Goal: Task Accomplishment & Management: Complete application form

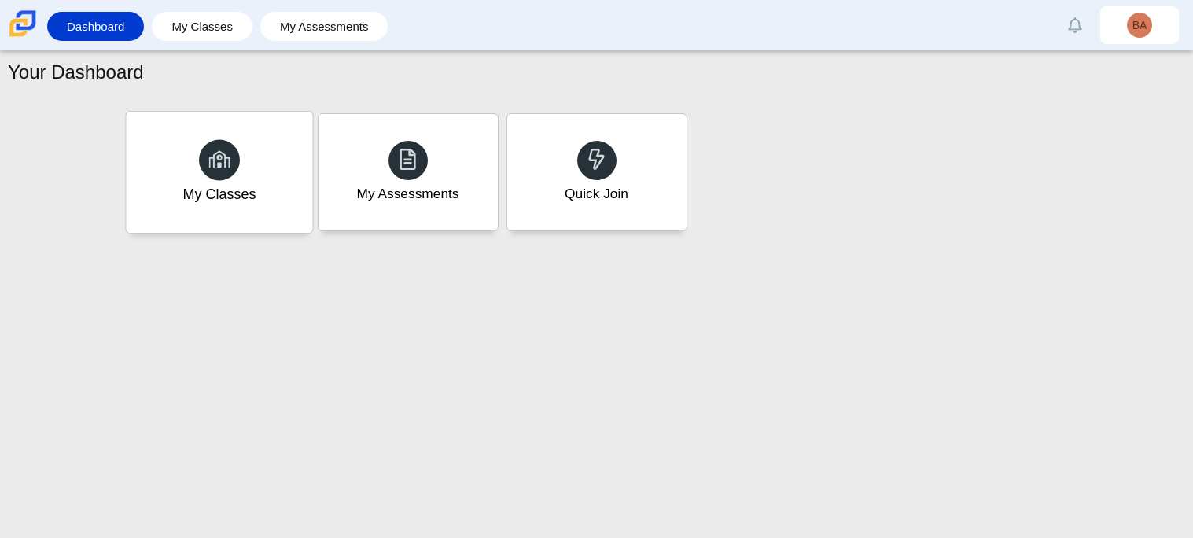
click at [263, 150] on div "My Classes" at bounding box center [219, 172] width 186 height 121
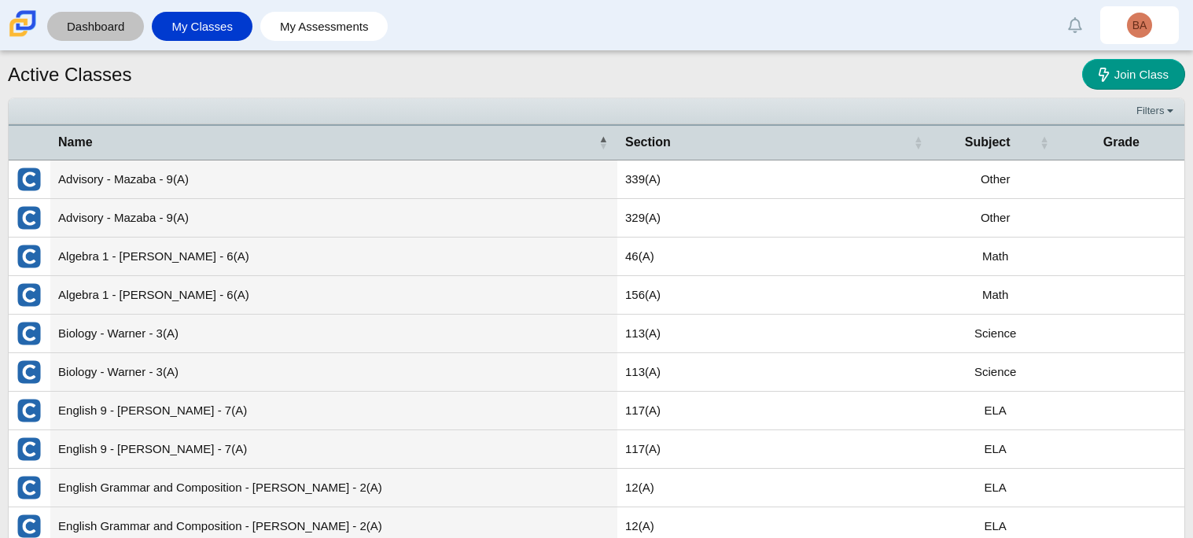
click at [71, 23] on link "Dashboard" at bounding box center [95, 26] width 81 height 29
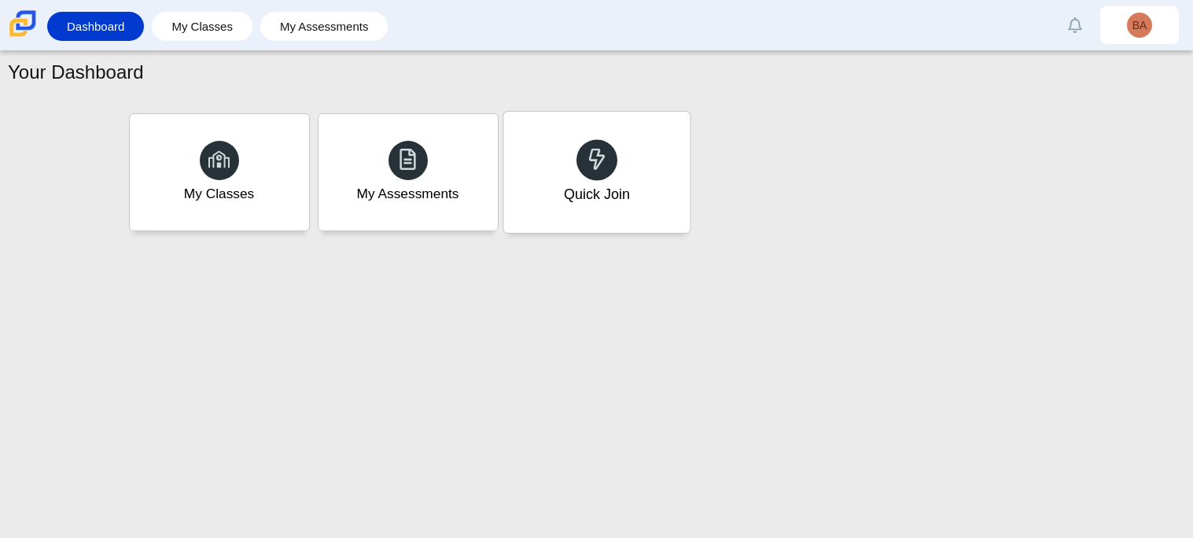
click at [612, 197] on div "Quick Join" at bounding box center [596, 194] width 66 height 20
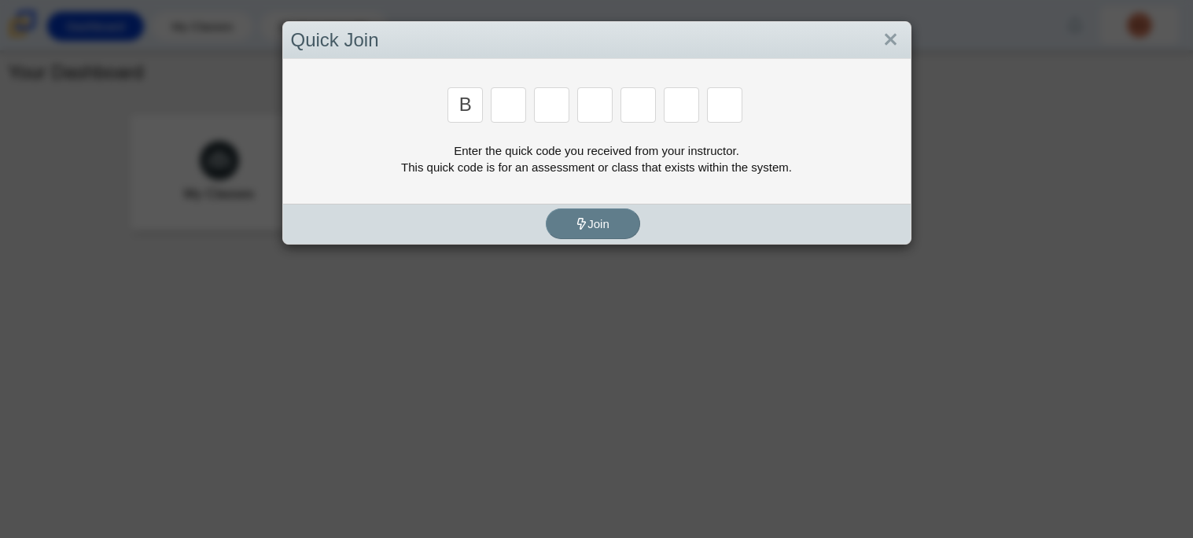
type input "b"
type input "m"
type input "3"
type input "5"
type input "3"
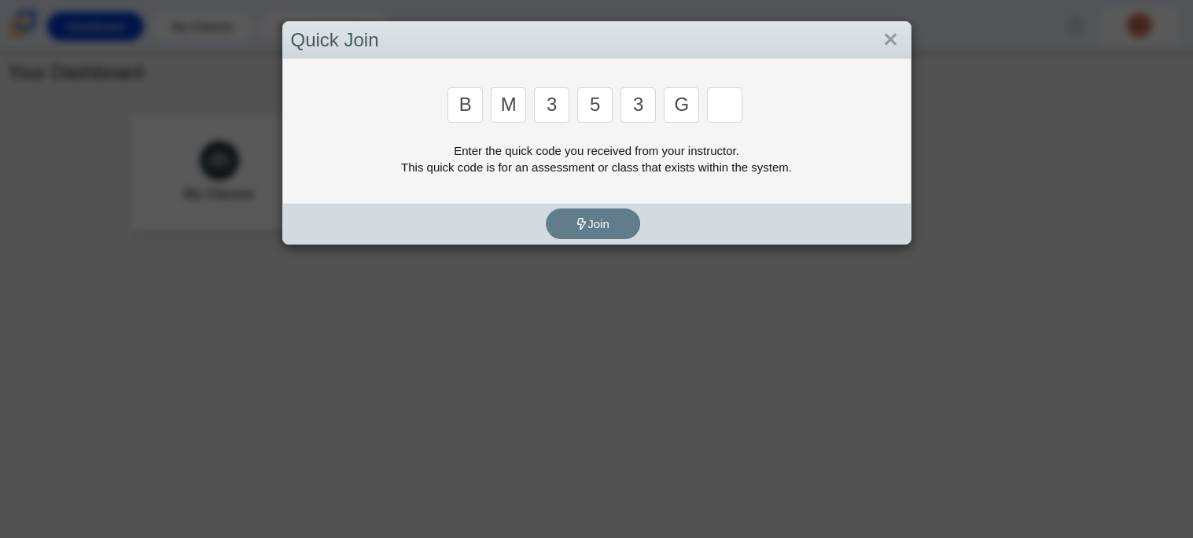
type input "g"
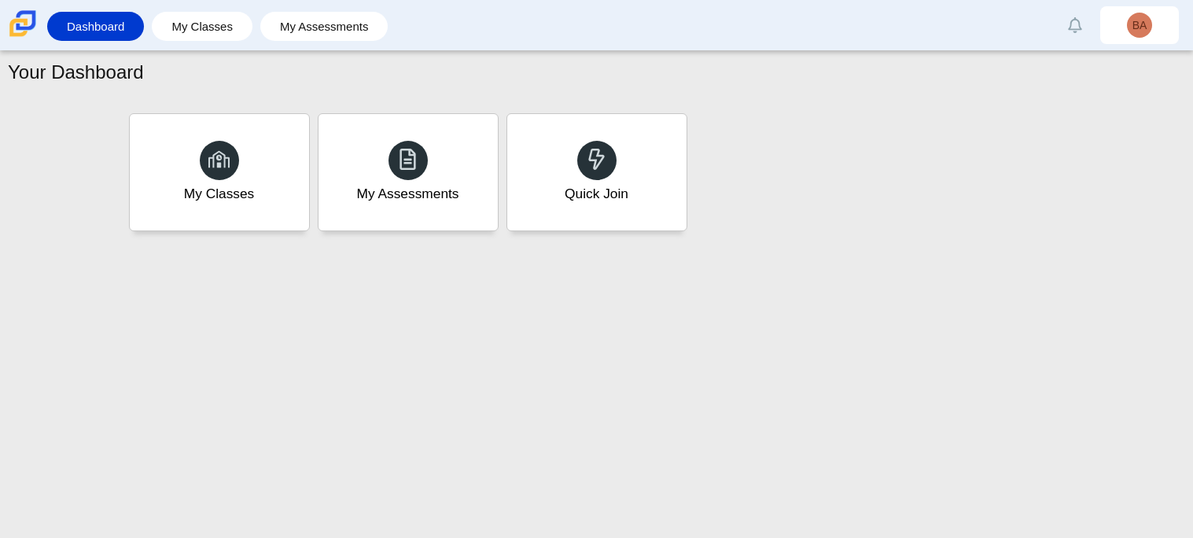
type input "b"
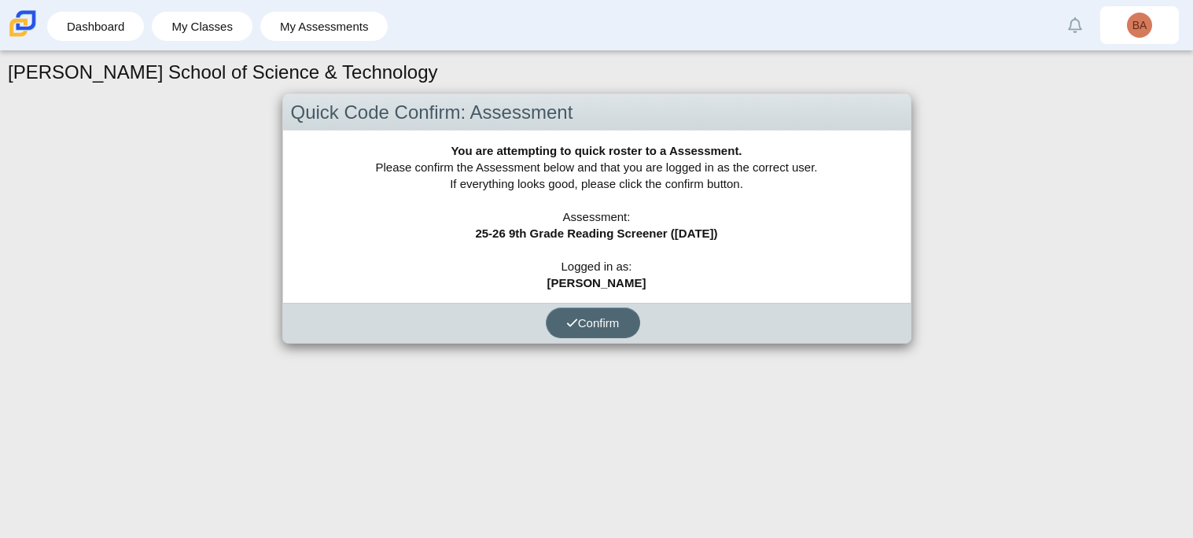
click at [603, 325] on span "Confirm" at bounding box center [592, 322] width 53 height 13
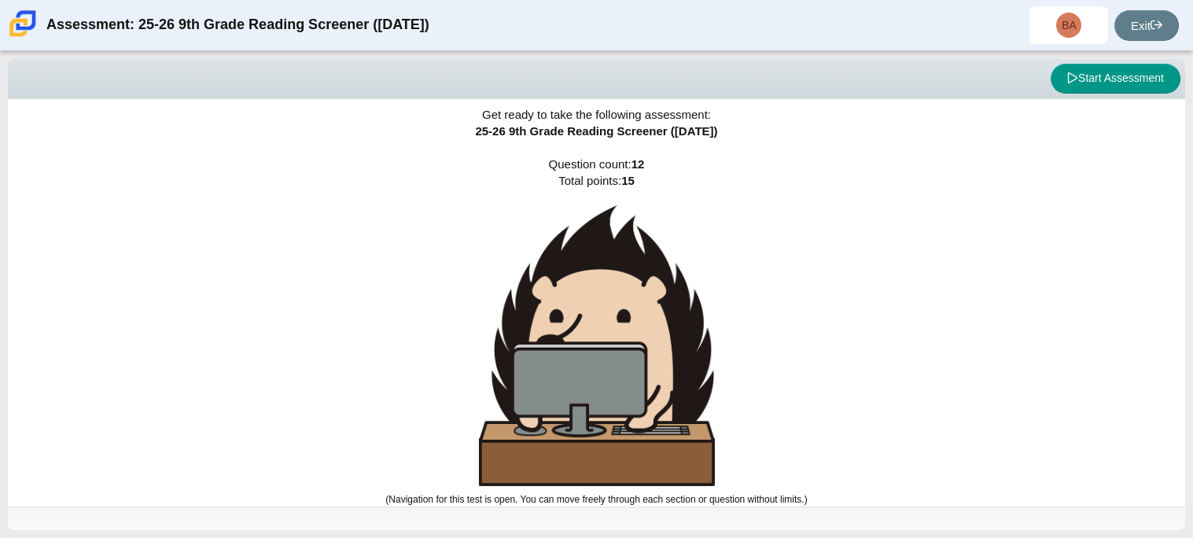
scroll to position [9, 0]
click at [1119, 76] on button "Start Assessment" at bounding box center [1116, 79] width 130 height 30
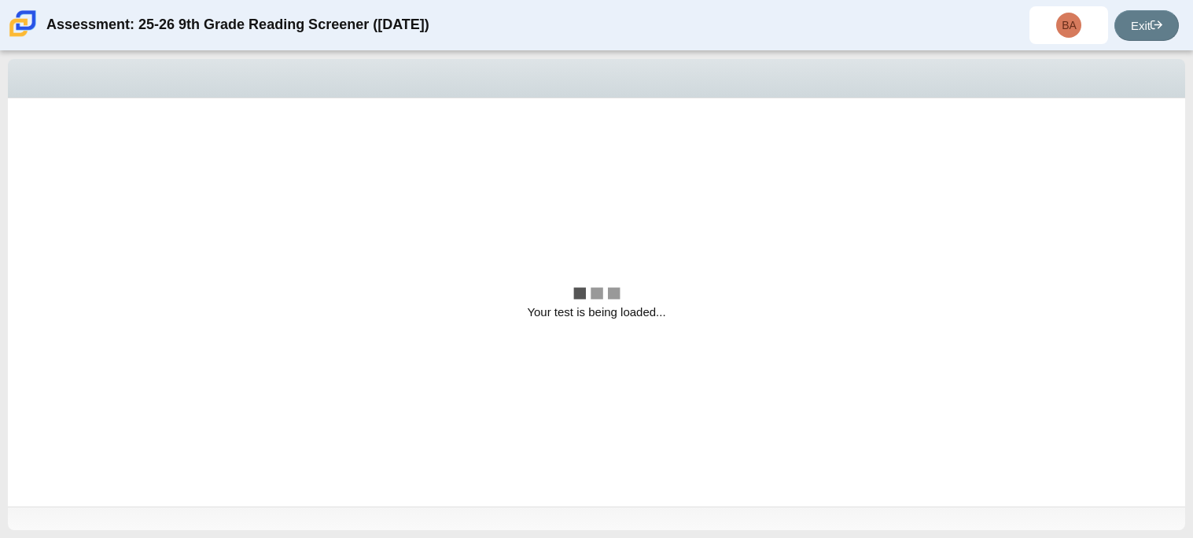
scroll to position [0, 0]
select select "ccc5b315-3c7c-471c-bf90-f22c8299c798"
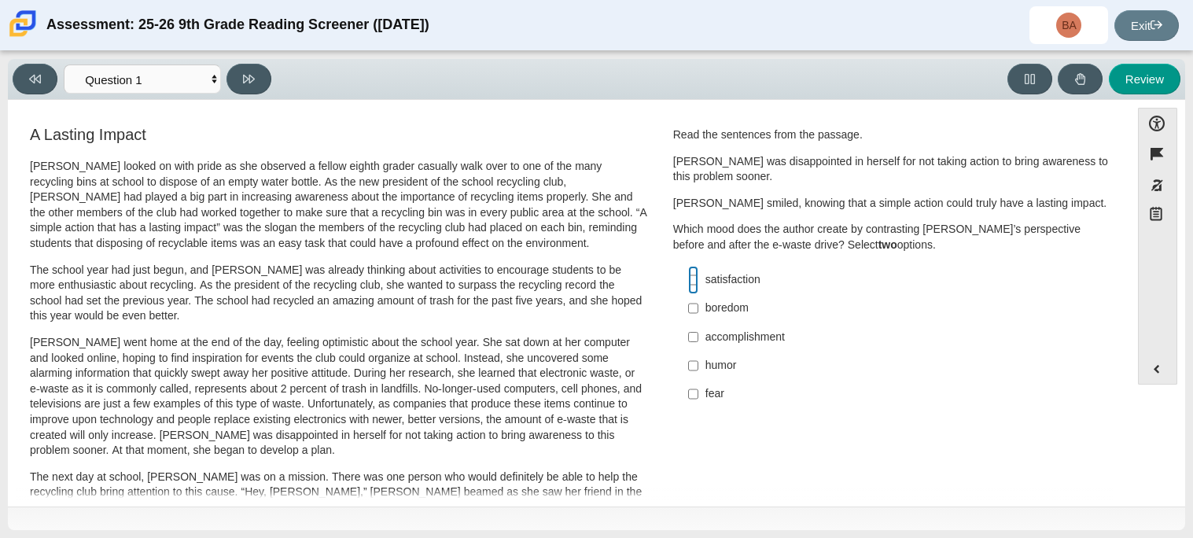
click at [691, 279] on input "satisfaction satisfaction" at bounding box center [693, 280] width 10 height 28
checkbox input "true"
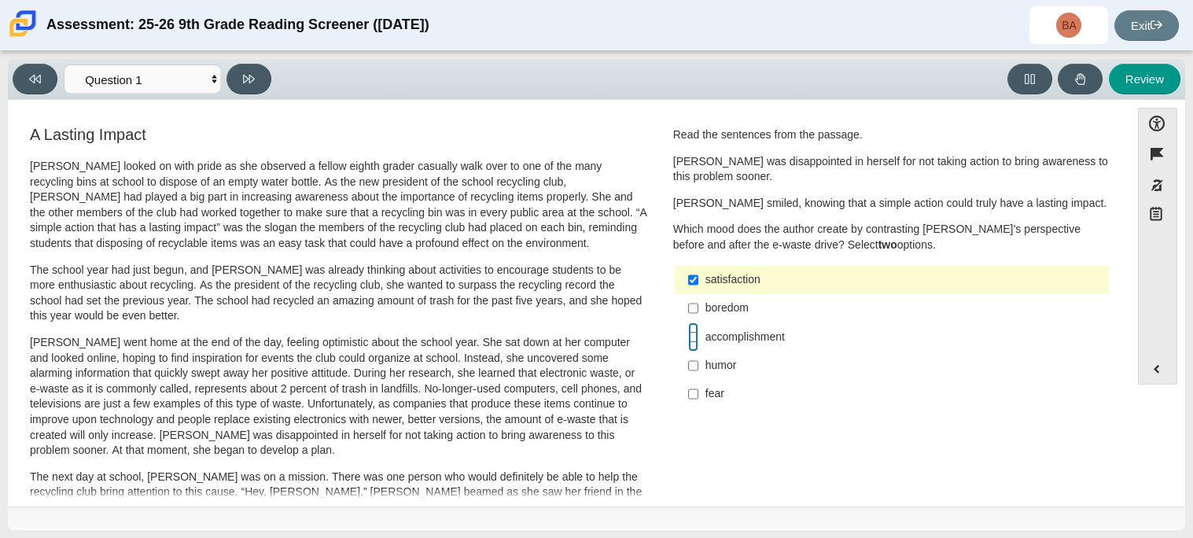
click at [691, 339] on input "accomplishment accomplishment" at bounding box center [693, 337] width 10 height 28
checkbox input "true"
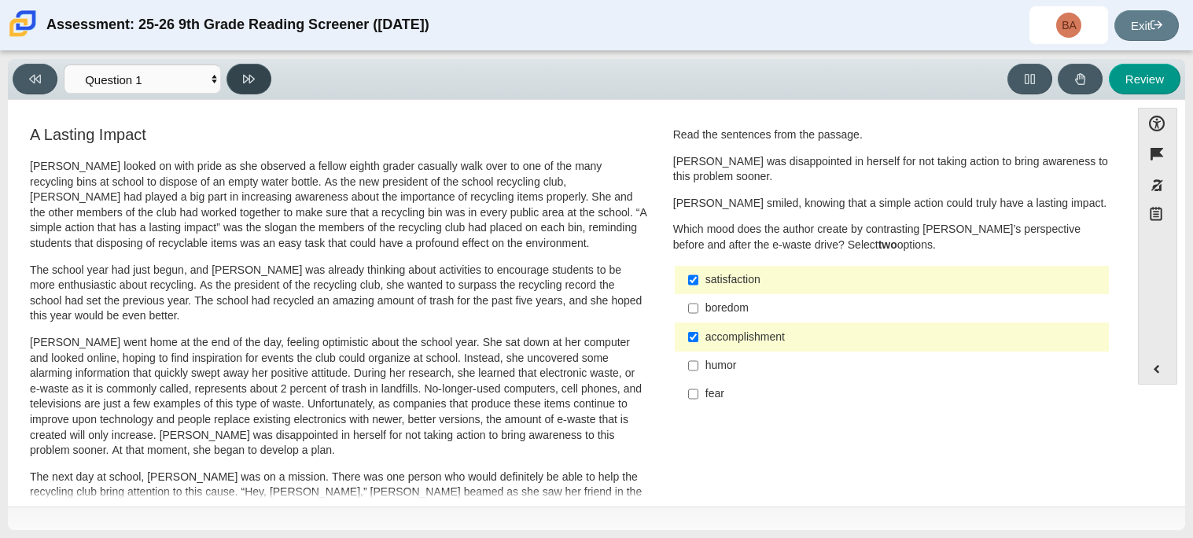
click at [247, 83] on icon at bounding box center [249, 79] width 12 height 12
select select "0ff64528-ffd7-428d-b192-babfaadd44e8"
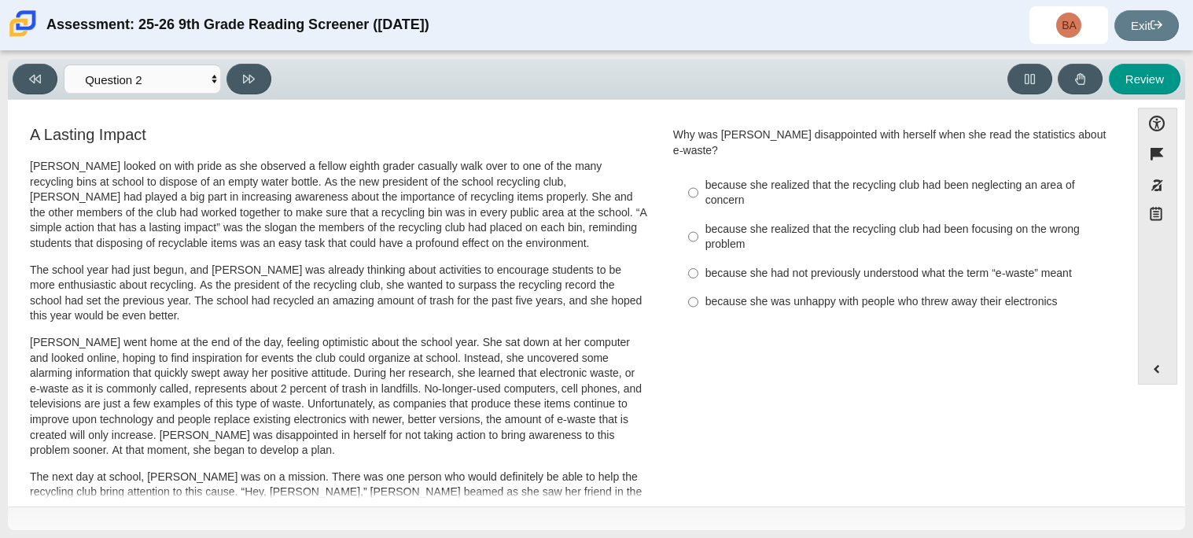
click at [741, 294] on div "because she was unhappy with people who threw away their electronics" at bounding box center [904, 302] width 397 height 16
click at [699, 292] on input "because she was unhappy with people who threw away their electronics because sh…" at bounding box center [693, 302] width 10 height 28
radio input "true"
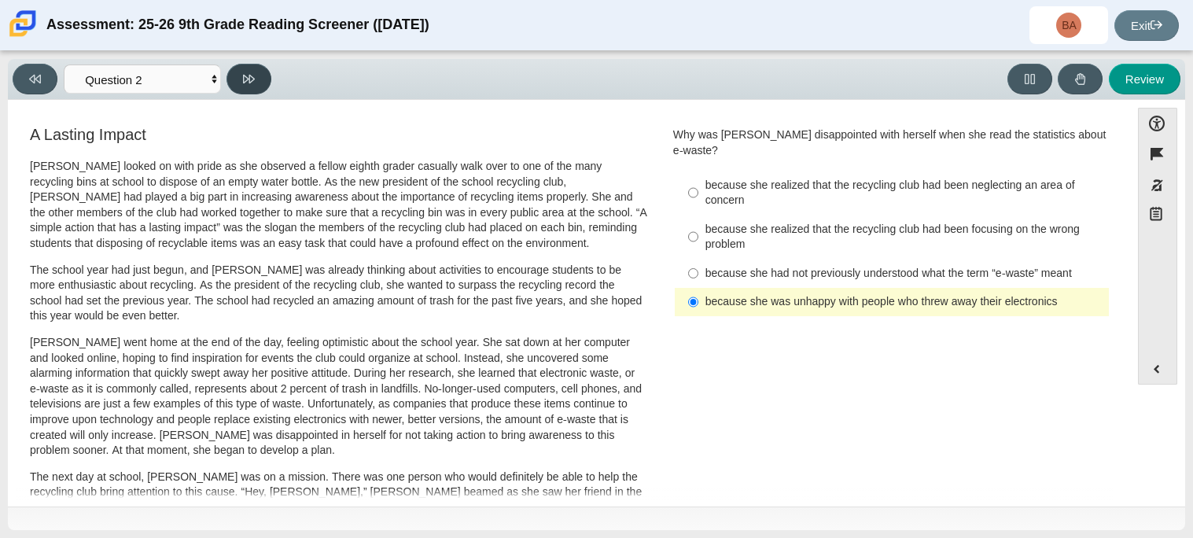
click at [260, 70] on button at bounding box center [249, 79] width 45 height 31
select select "7ce3d843-6974-4858-901c-1ff39630e843"
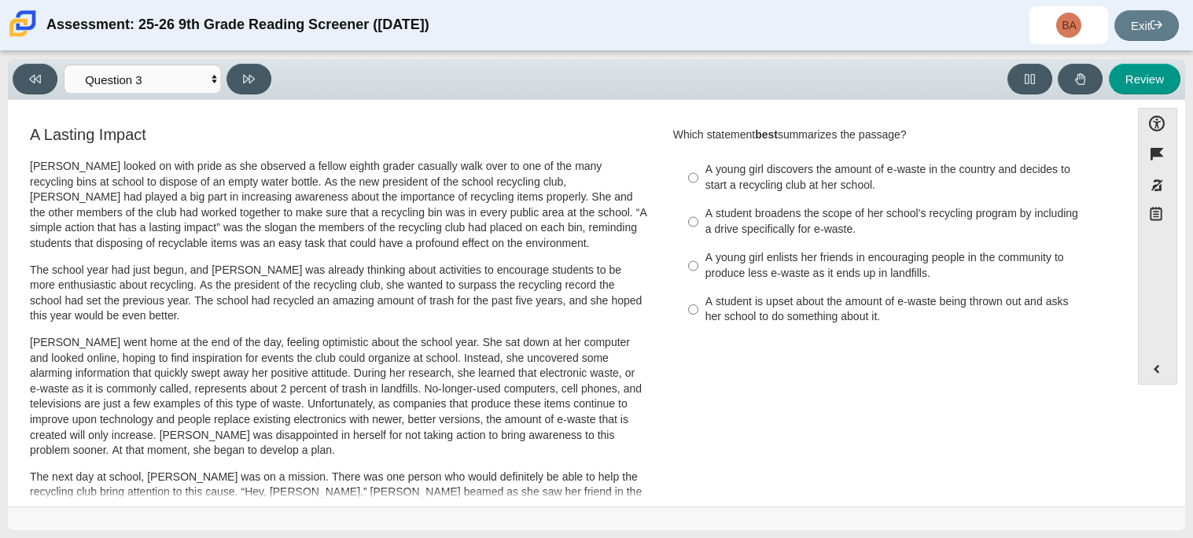
click at [1084, 310] on div "A student is upset about the amount of e-waste being thrown out and asks her sc…" at bounding box center [904, 309] width 397 height 31
click at [699, 310] on input "A student is upset about the amount of e-waste being thrown out and asks her sc…" at bounding box center [693, 310] width 10 height 44
radio input "true"
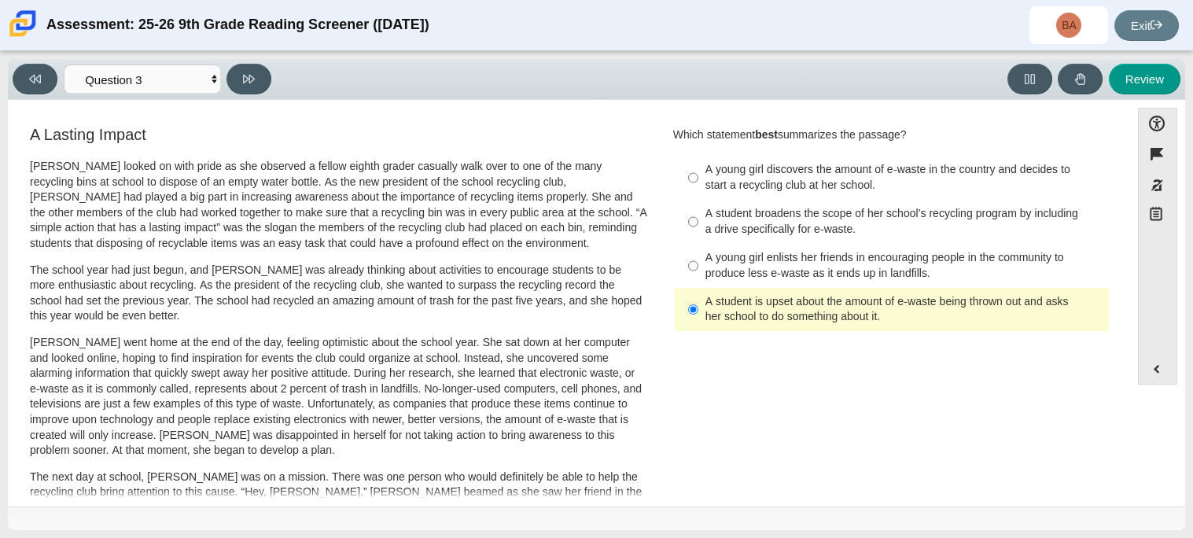
click at [783, 212] on div "A student broadens the scope of her school’s recycling program by including a d…" at bounding box center [904, 221] width 397 height 31
click at [699, 212] on input "A student broadens the scope of her school’s recycling program by including a d…" at bounding box center [693, 222] width 10 height 44
radio input "true"
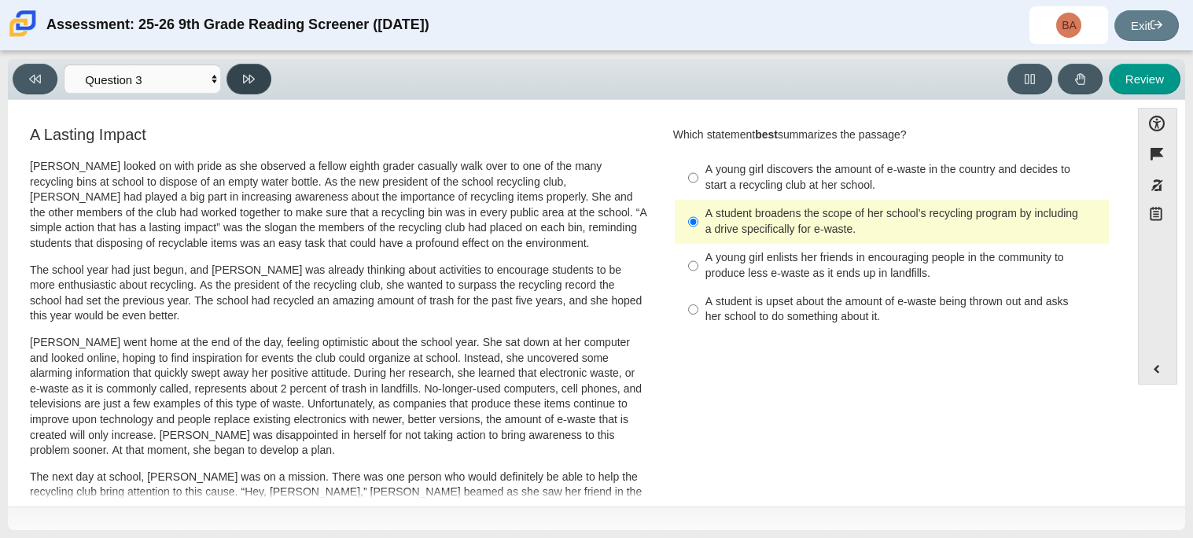
click at [256, 69] on button at bounding box center [249, 79] width 45 height 31
select select "ca9ea0f1-49c5-4bd1-83b0-472c18652b42"
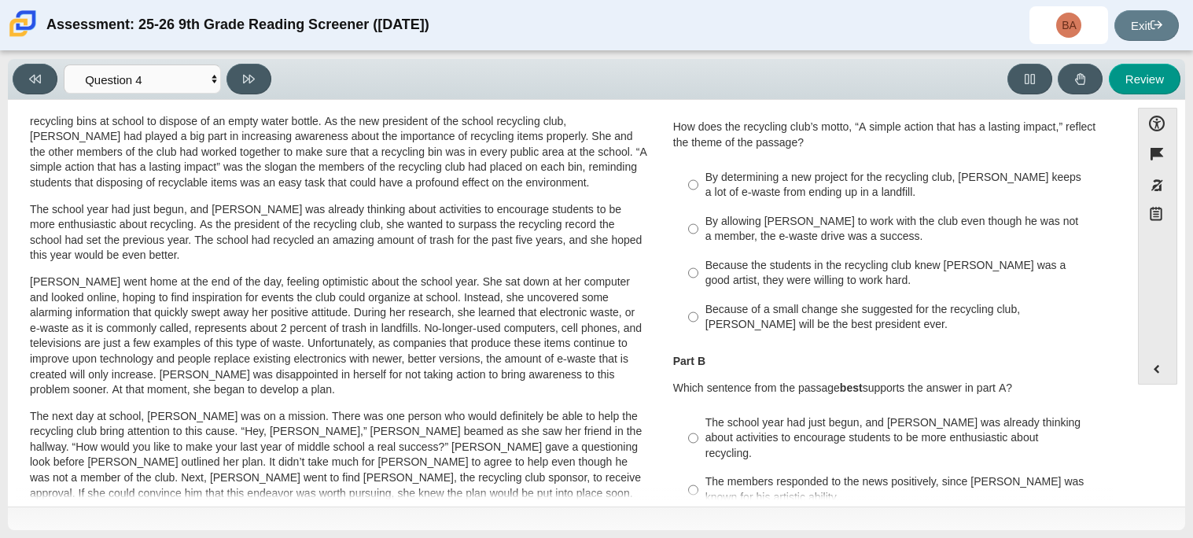
scroll to position [60, 0]
click at [765, 185] on div "By determining a new project for the recycling club, Scarlett keeps a lot of e-…" at bounding box center [904, 186] width 397 height 31
click at [699, 185] on input "By determining a new project for the recycling club, Scarlett keeps a lot of e-…" at bounding box center [693, 186] width 10 height 44
radio input "true"
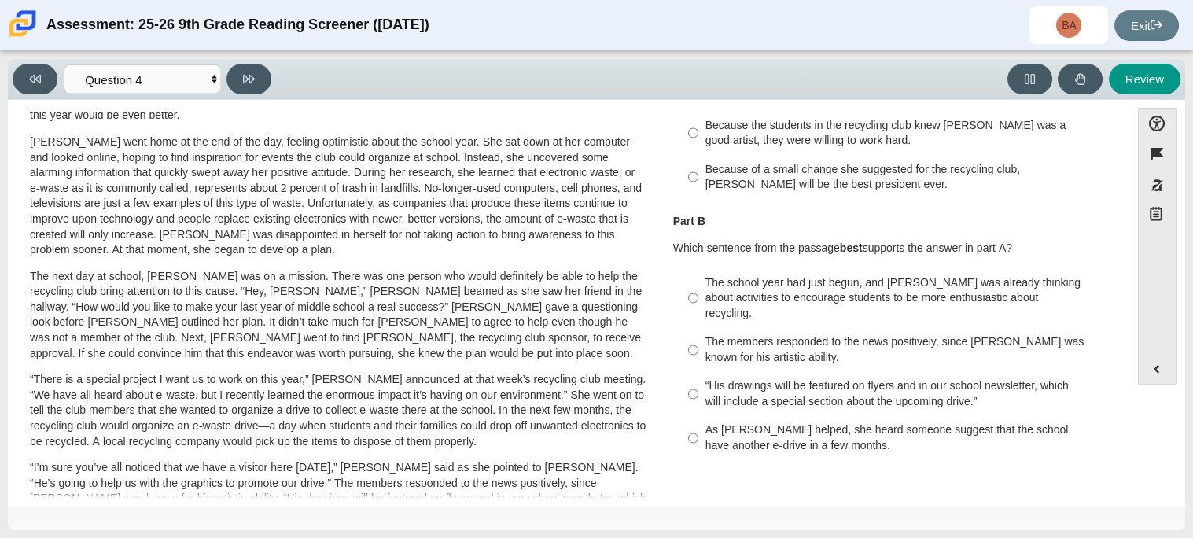
scroll to position [198, 0]
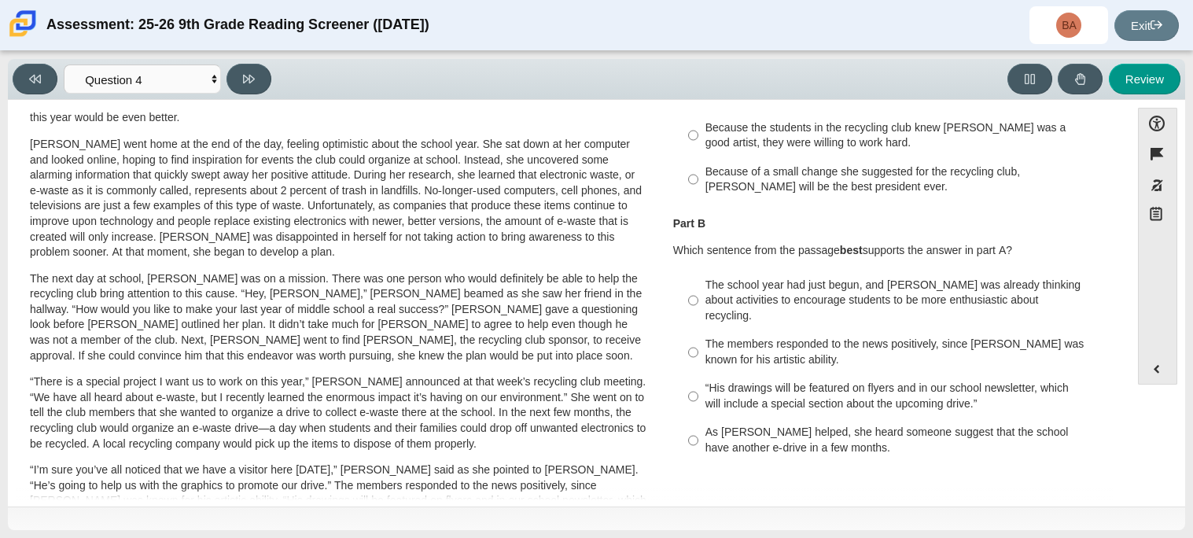
click at [776, 430] on div "As Scarlett helped, she heard someone suggest that the school have another e-dr…" at bounding box center [904, 440] width 397 height 31
click at [699, 430] on input "As Scarlett helped, she heard someone suggest that the school have another e-dr…" at bounding box center [693, 440] width 10 height 44
radio input "true"
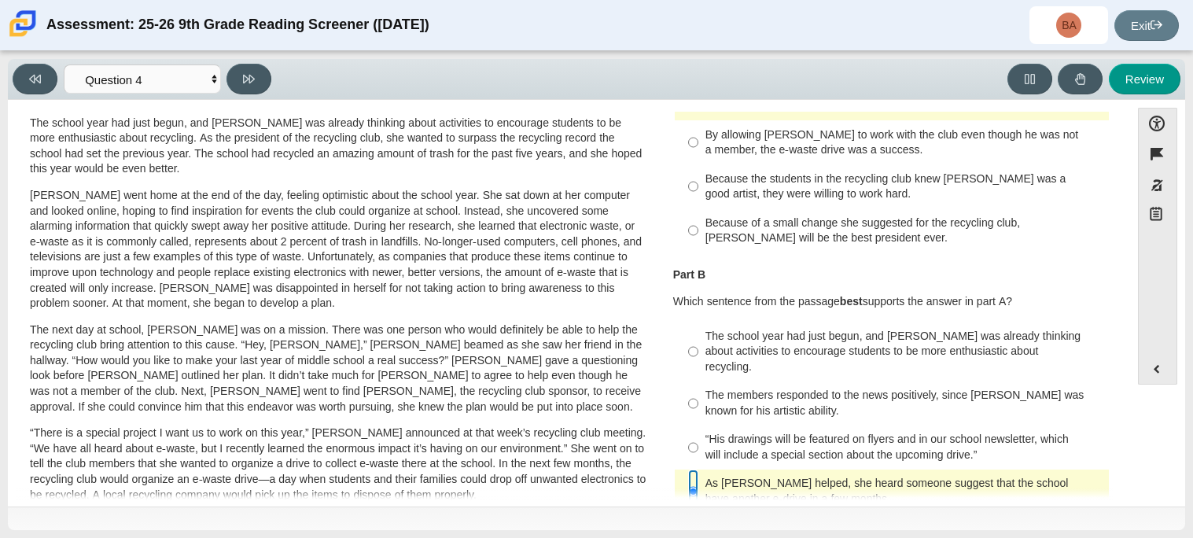
scroll to position [0, 0]
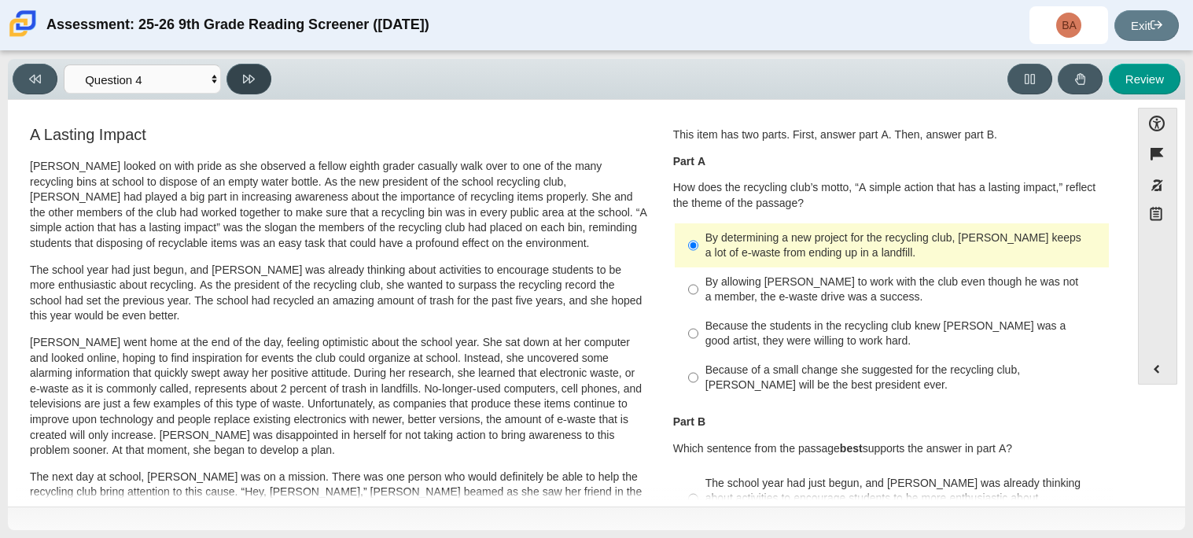
click at [254, 73] on icon at bounding box center [249, 79] width 12 height 12
select select "e41f1a79-e29f-4095-8030-a53364015bed"
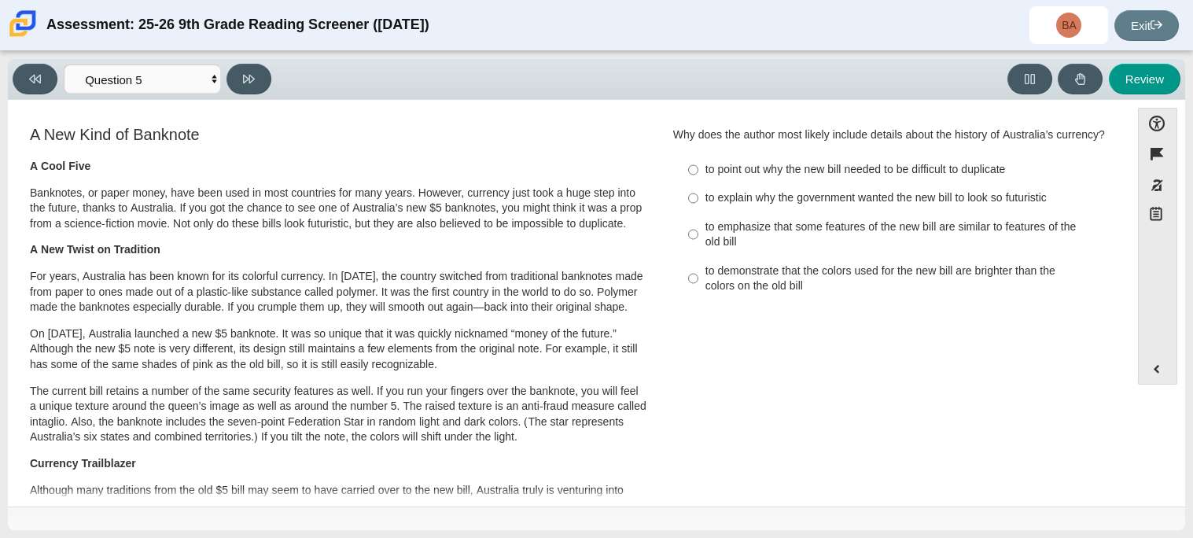
click at [713, 230] on div "to emphasize that some features of the new bill are similar to features of the …" at bounding box center [904, 234] width 397 height 31
click at [699, 230] on input "to emphasize that some features of the new bill are similar to features of the …" at bounding box center [693, 234] width 10 height 44
radio input "true"
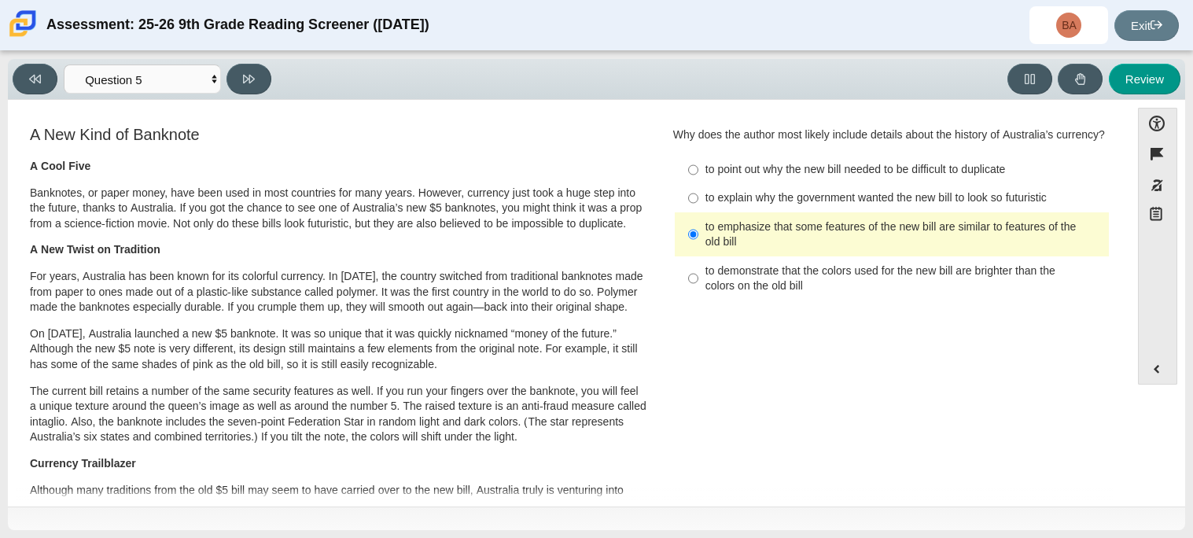
click at [735, 169] on div "to point out why the new bill needed to be difficult to duplicate" at bounding box center [904, 170] width 397 height 16
click at [699, 169] on input "to point out why the new bill needed to be difficult to duplicate to point out …" at bounding box center [693, 170] width 10 height 28
radio input "true"
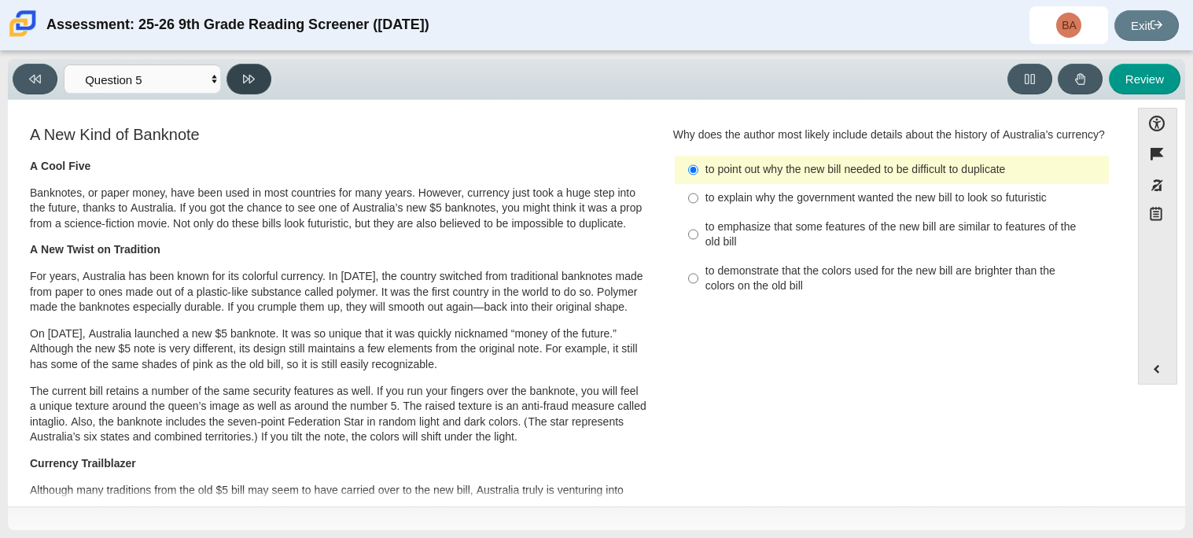
click at [251, 73] on icon at bounding box center [249, 79] width 12 height 12
select select "69146e31-7b3d-4a3e-9ce6-f30c24342ae0"
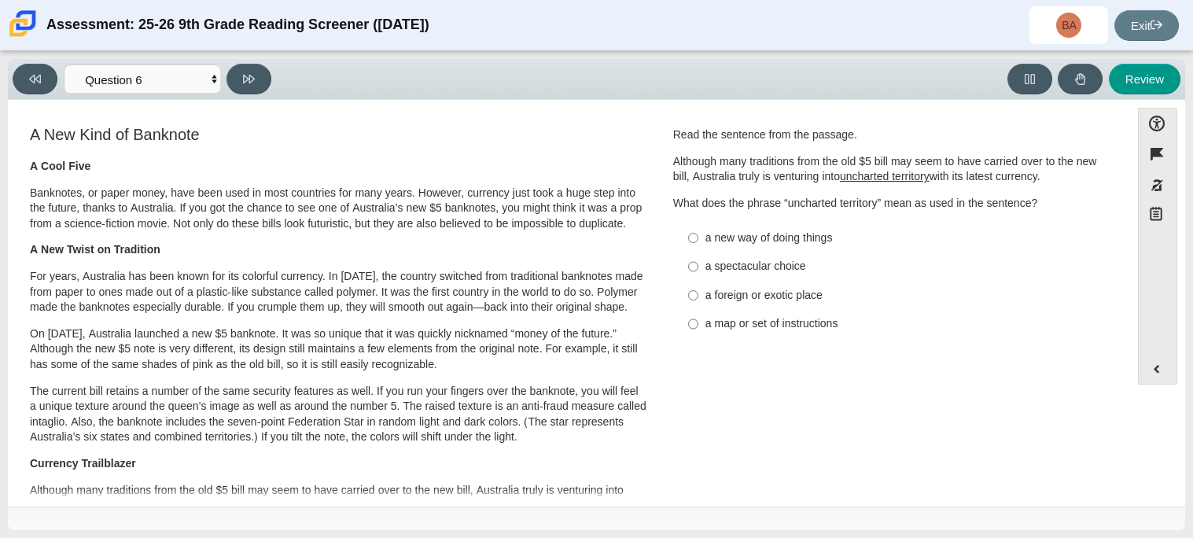
click at [761, 239] on div "a new way of doing things" at bounding box center [904, 238] width 397 height 16
click at [699, 239] on input "a new way of doing things a new way of doing things" at bounding box center [693, 237] width 10 height 28
radio input "true"
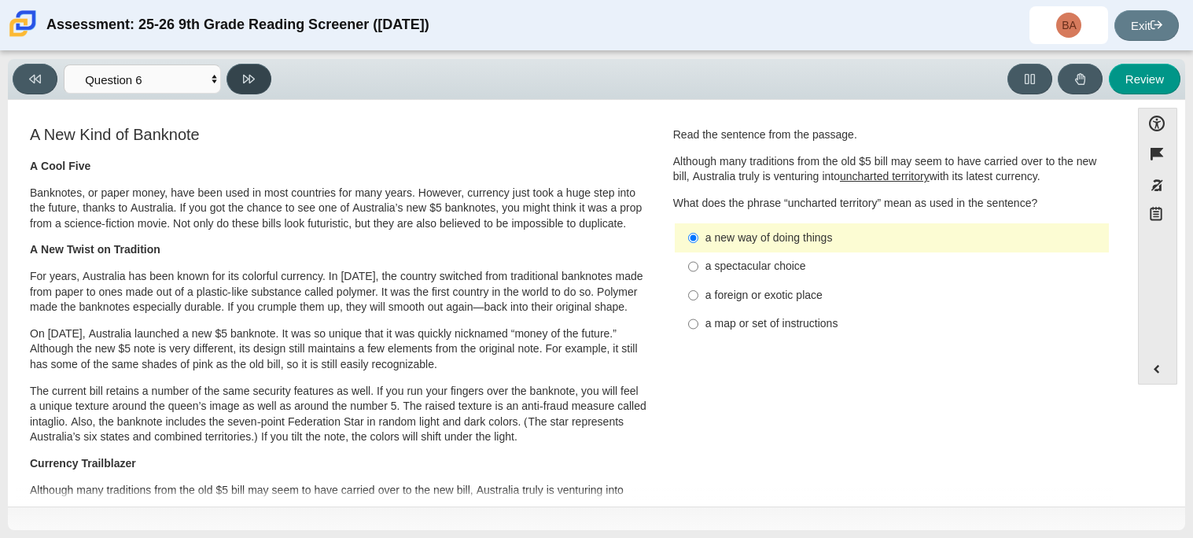
click at [249, 76] on icon at bounding box center [249, 79] width 12 height 9
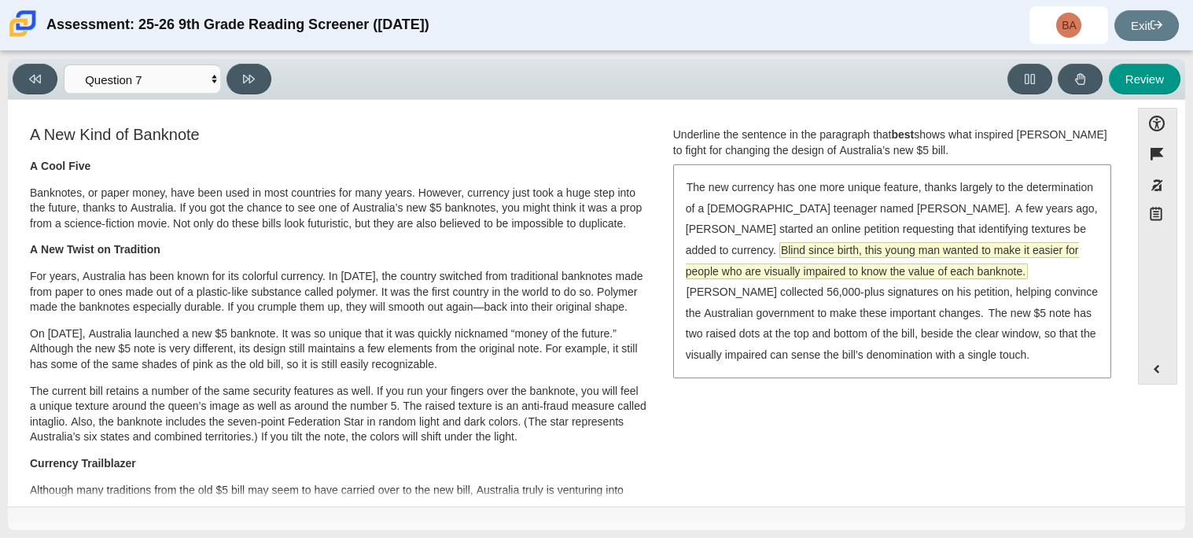
click at [905, 247] on span "Blind since birth, this young man wanted to make it easier for people who are v…" at bounding box center [882, 260] width 393 height 35
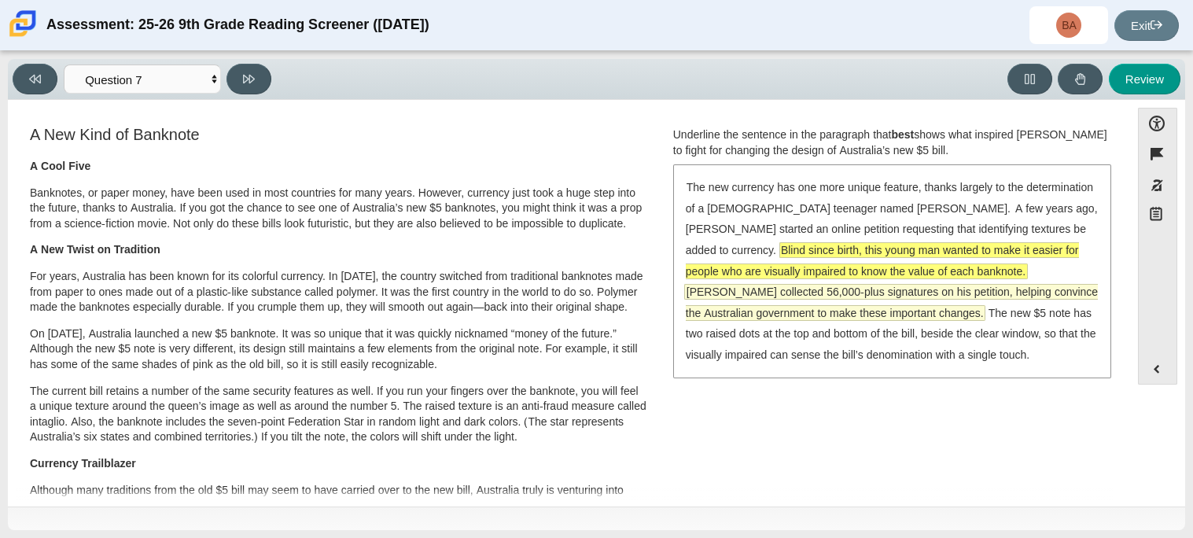
click at [988, 285] on span "McLeod collected 56,000-plus signatures on his petition, helping convince the A…" at bounding box center [892, 302] width 412 height 35
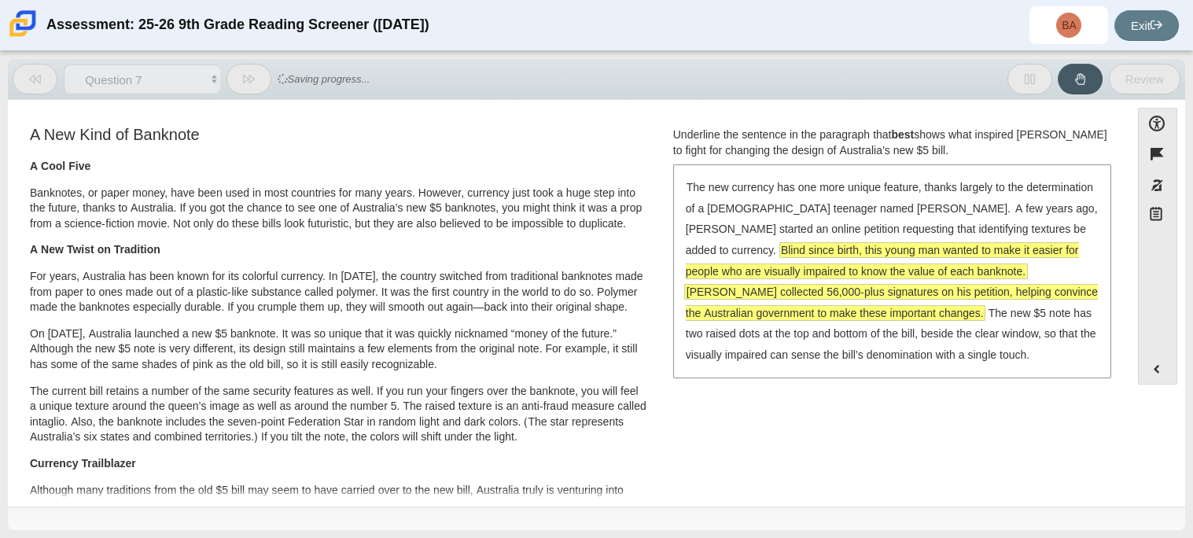
click at [923, 285] on span "McLeod collected 56,000-plus signatures on his petition, helping convince the A…" at bounding box center [892, 302] width 412 height 35
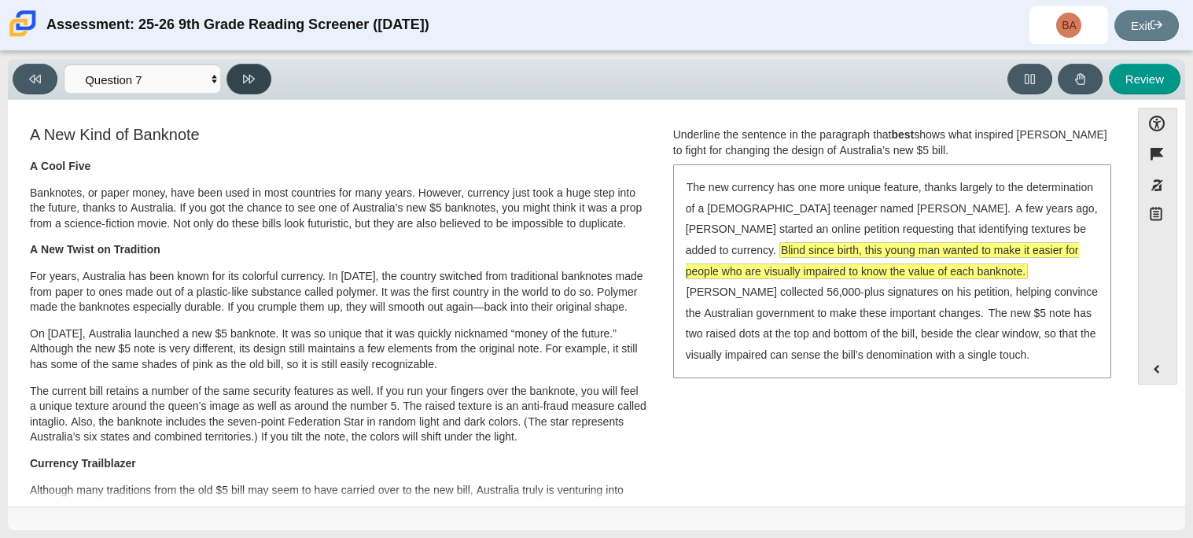
click at [261, 78] on button at bounding box center [249, 79] width 45 height 31
select select "ea8338c2-a6a3-418e-a305-2b963b54a290"
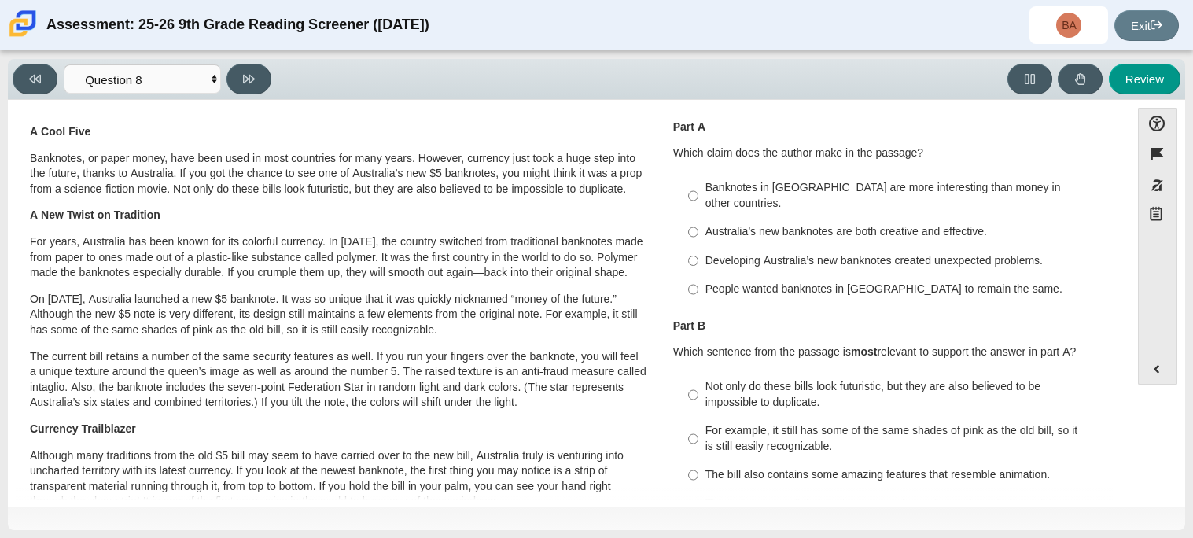
scroll to position [34, 0]
click at [761, 225] on div "Australia’s new banknotes are both creative and effective." at bounding box center [904, 233] width 397 height 16
click at [699, 219] on input "Australia’s new banknotes are both creative and effective. Australia’s new bank…" at bounding box center [693, 233] width 10 height 28
radio input "true"
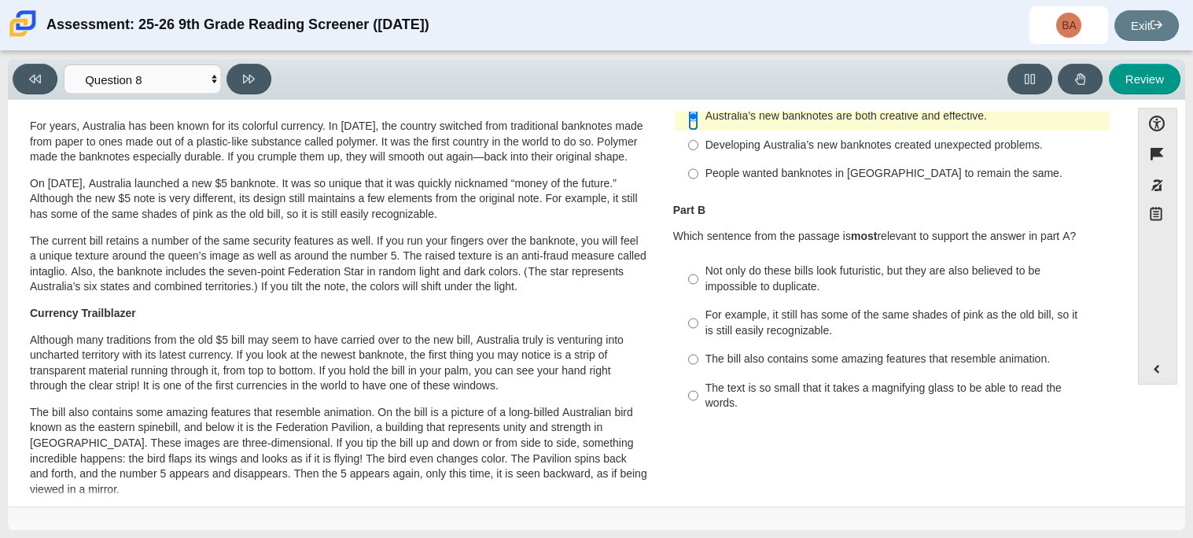
scroll to position [153, 0]
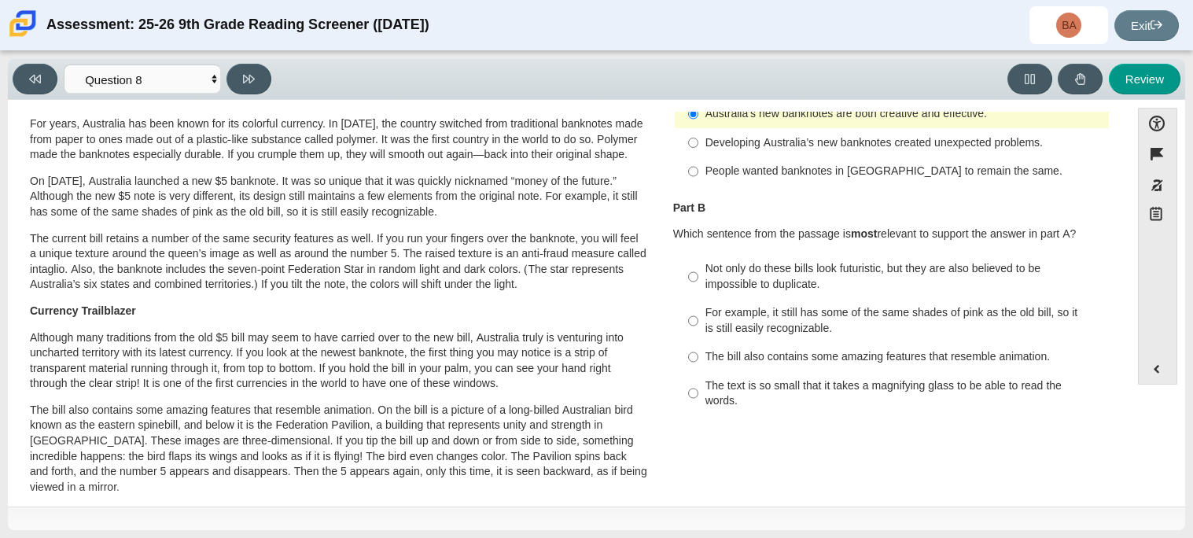
click at [776, 261] on div "Not only do these bills look futuristic, but they are also believed to be impos…" at bounding box center [904, 276] width 397 height 31
click at [699, 255] on input "Not only do these bills look futuristic, but they are also believed to be impos…" at bounding box center [693, 277] width 10 height 44
radio input "true"
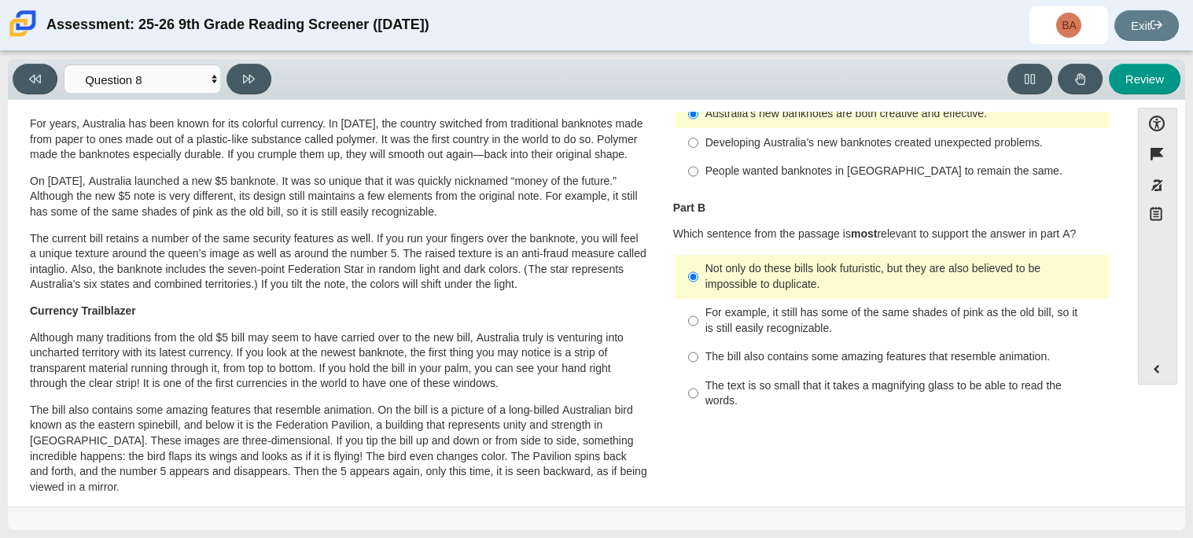
click at [233, 64] on div "Viewing Question 8 of 12 in Pacing Mode Questions Question 1 Question 2 Questio…" at bounding box center [145, 79] width 265 height 31
click at [246, 78] on icon at bounding box center [249, 79] width 12 height 12
select select "89f058d6-b15c-4ef5-a4b3-fdaffb8868b6"
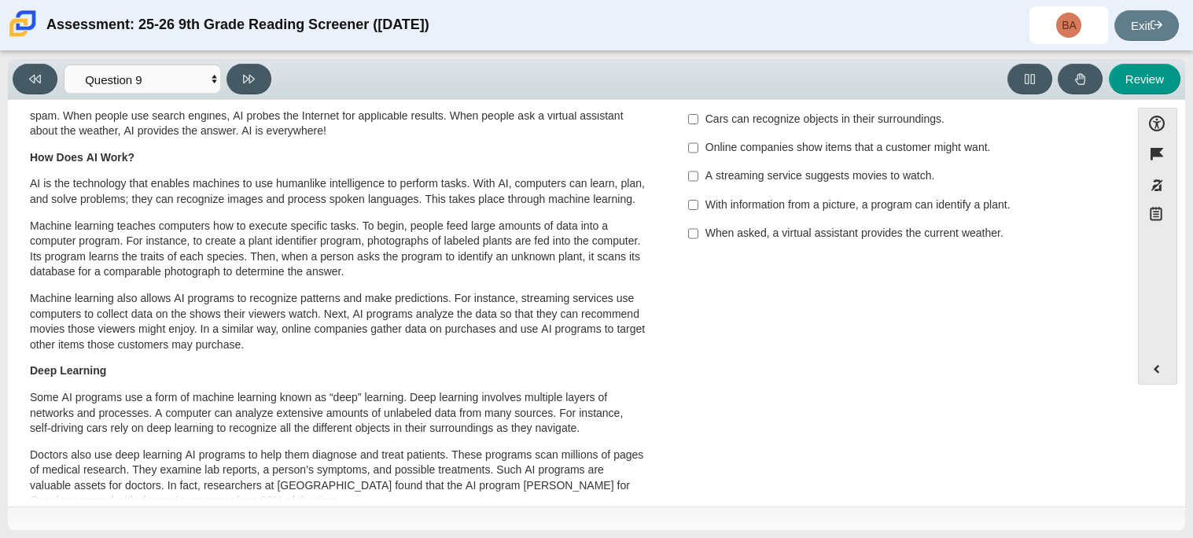
scroll to position [0, 0]
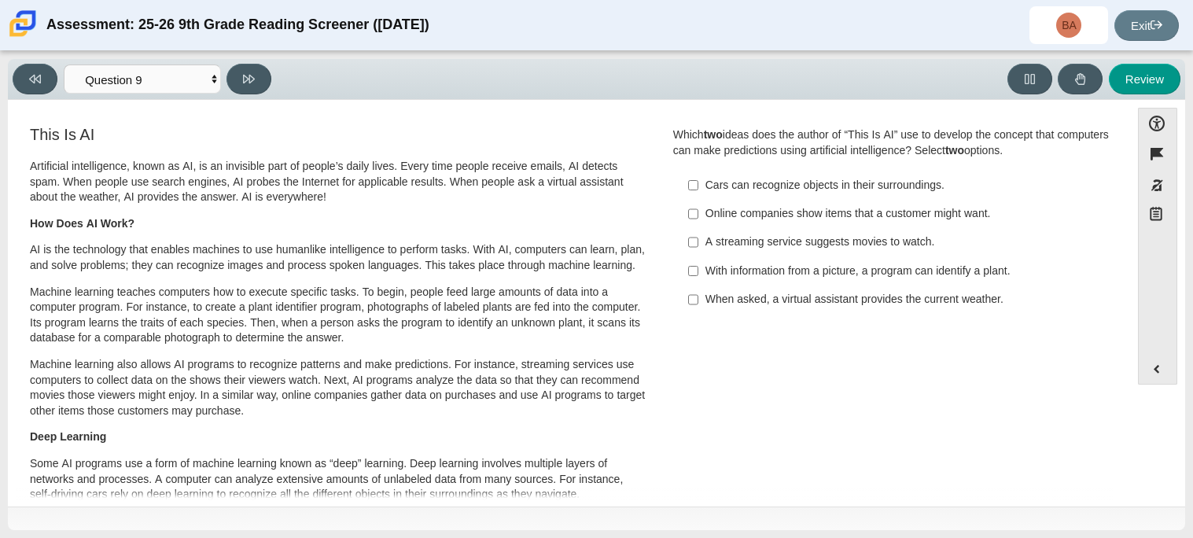
click at [815, 269] on div "With information from a picture, a program can identify a plant." at bounding box center [904, 272] width 397 height 16
click at [699, 269] on input "With information from a picture, a program can identify a plant. With informati…" at bounding box center [693, 270] width 10 height 28
checkbox input "true"
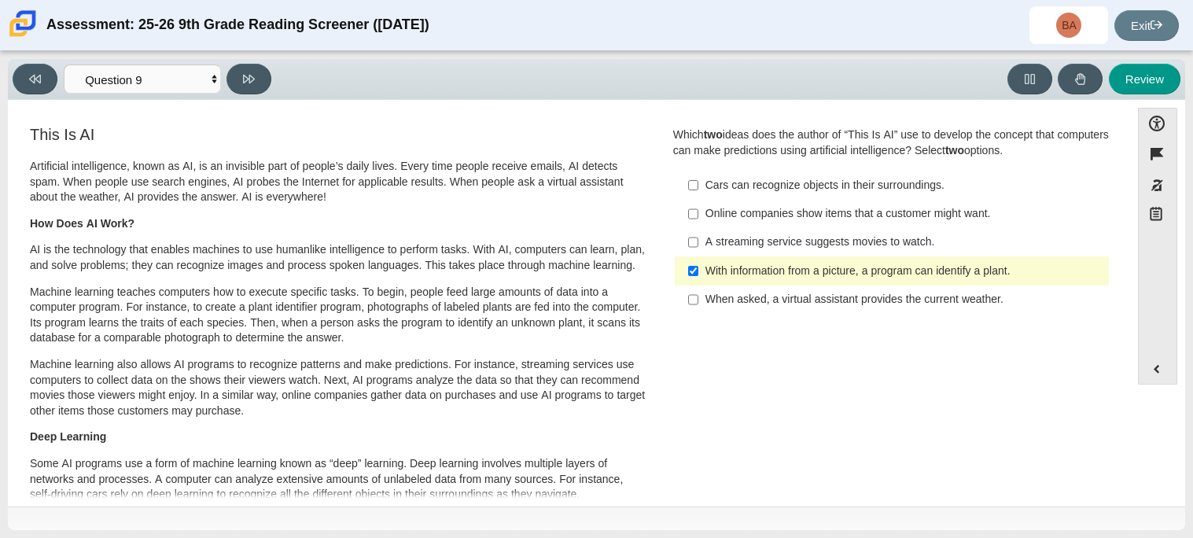
click at [765, 307] on div "When asked, a virtual assistant provides the current weather." at bounding box center [904, 300] width 397 height 16
click at [699, 307] on input "When asked, a virtual assistant provides the current weather. When asked, a vir…" at bounding box center [693, 300] width 10 height 28
checkbox input "true"
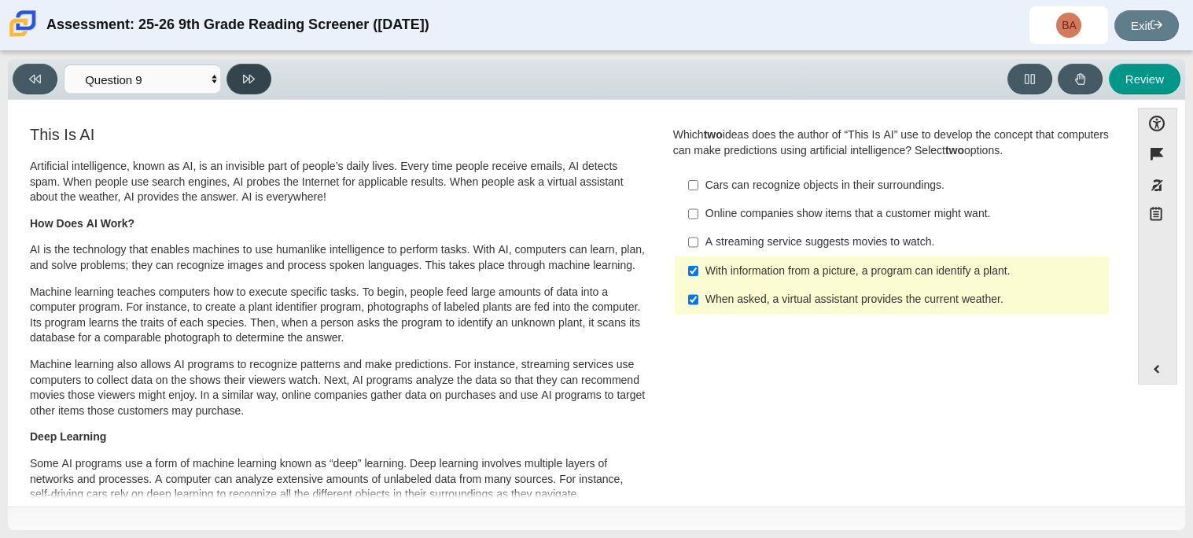
click at [249, 83] on icon at bounding box center [249, 79] width 12 height 12
select select "cdf3c14e-a918-44d1-9b63-3db0fa81641e"
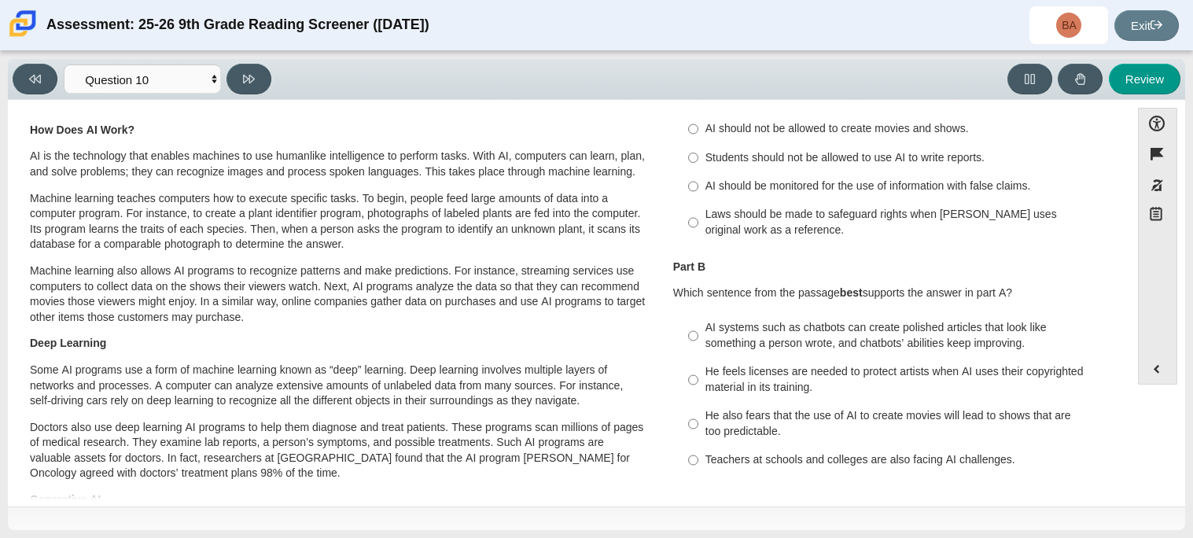
scroll to position [92, 0]
click at [792, 382] on div "He feels licenses are needed to protect artists when AI uses their copyrighted …" at bounding box center [904, 381] width 397 height 31
click at [699, 382] on input "He feels licenses are needed to protect artists when AI uses their copyrighted …" at bounding box center [693, 381] width 10 height 44
radio input "true"
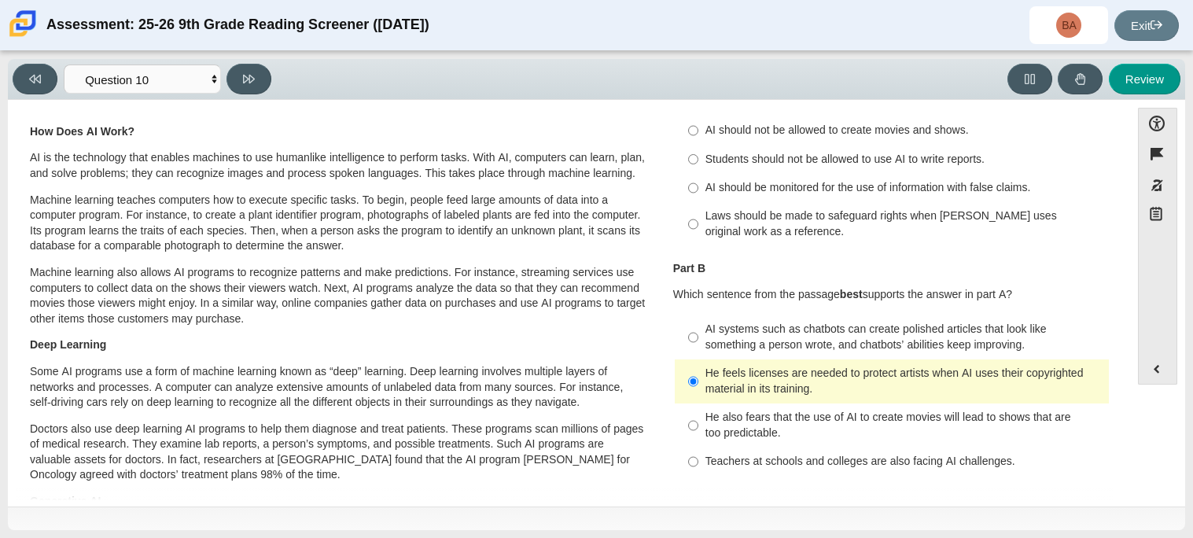
click at [845, 281] on div "Part B Which sentence from the passage best supports the answer in part A?" at bounding box center [891, 282] width 437 height 42
click at [830, 185] on div "AI should be monitored for the use of information with false claims." at bounding box center [904, 188] width 397 height 16
click at [699, 185] on input "AI should be monitored for the use of information with false claims. AI should …" at bounding box center [693, 188] width 10 height 28
radio input "true"
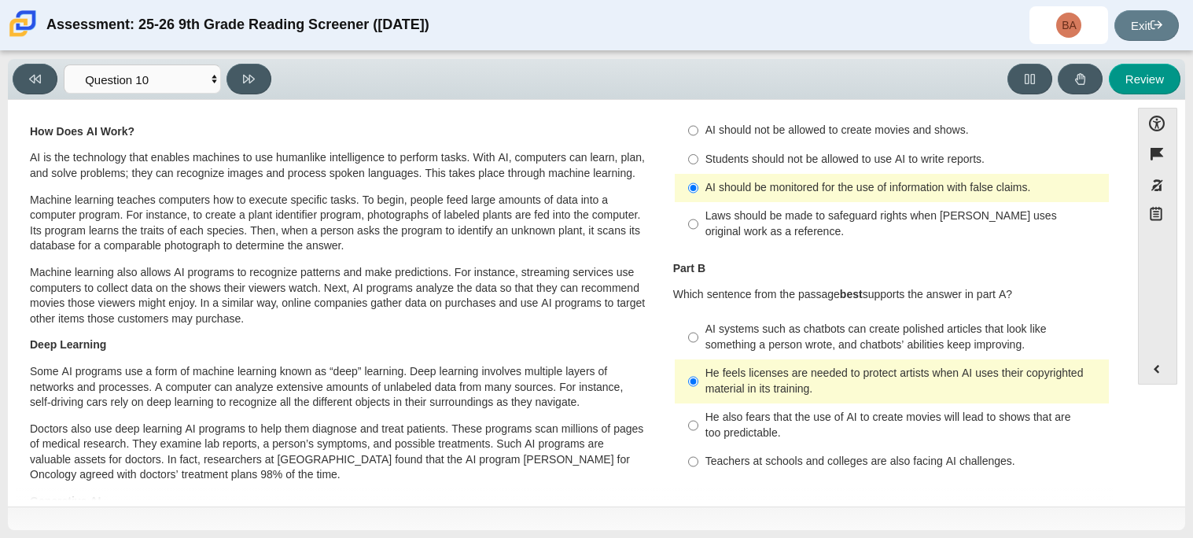
click at [761, 230] on div "Laws should be made to safeguard rights when AI uses original work as a referen…" at bounding box center [904, 223] width 397 height 31
click at [699, 230] on input "Laws should be made to safeguard rights when AI uses original work as a referen…" at bounding box center [693, 224] width 10 height 44
radio input "true"
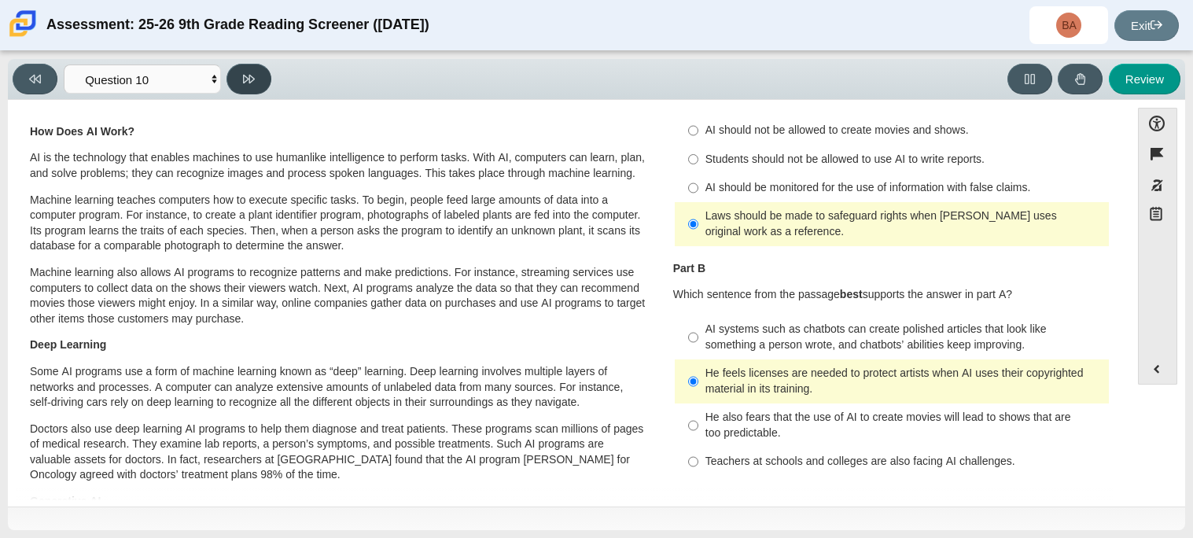
click at [246, 89] on button at bounding box center [249, 79] width 45 height 31
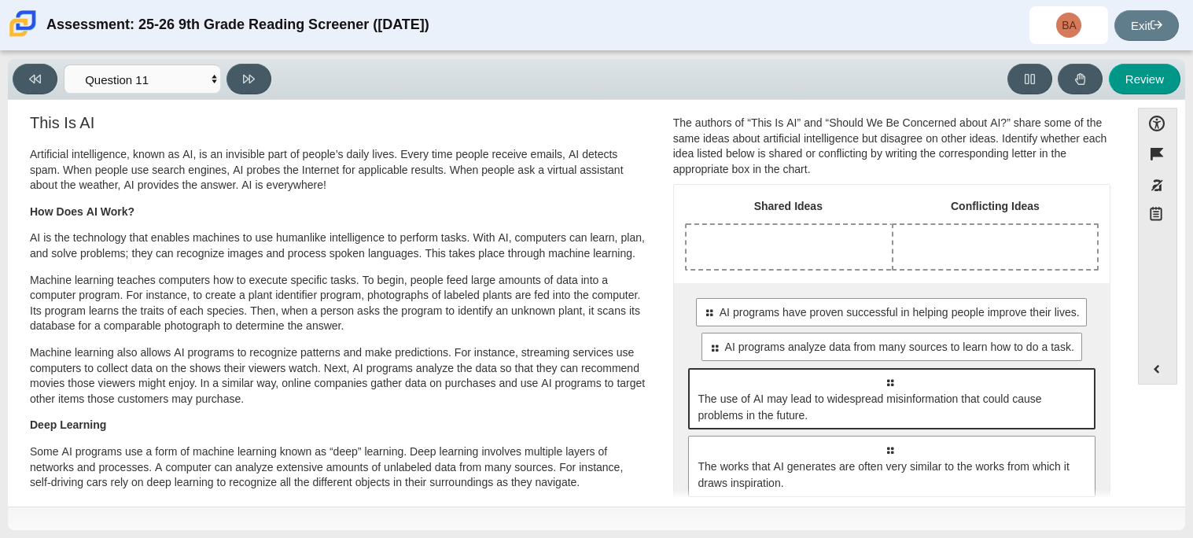
scroll to position [13, 0]
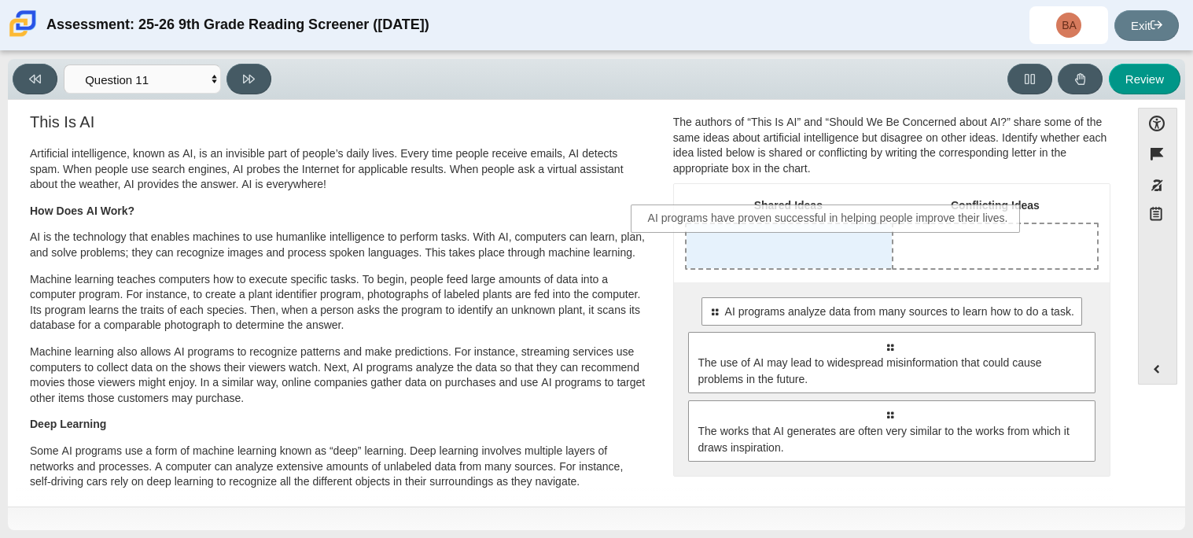
drag, startPoint x: 820, startPoint y: 320, endPoint x: 760, endPoint y: 227, distance: 110.4
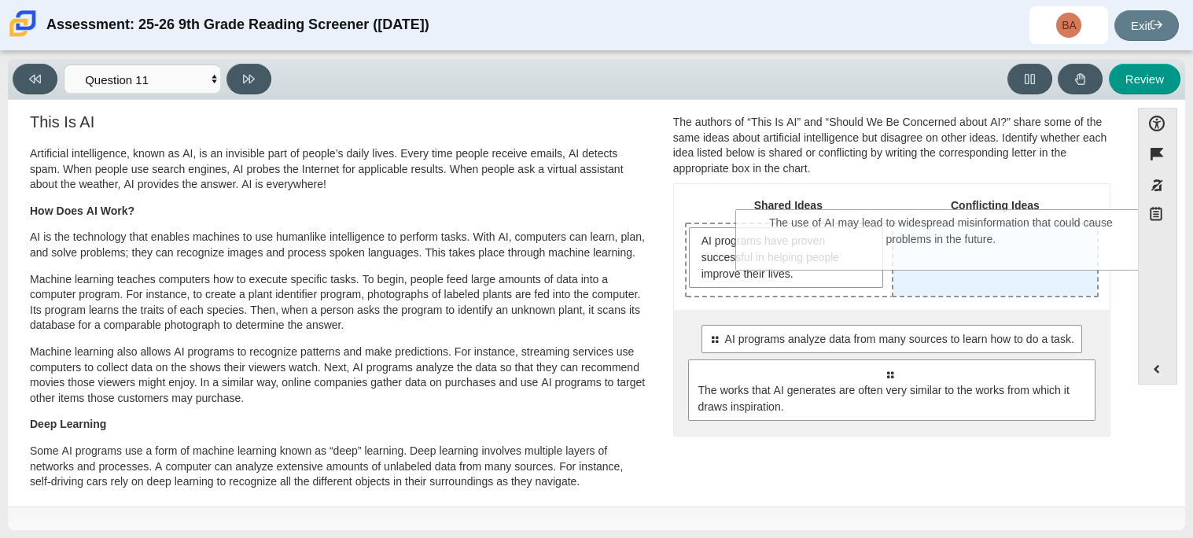
drag, startPoint x: 875, startPoint y: 411, endPoint x: 931, endPoint y: 263, distance: 158.1
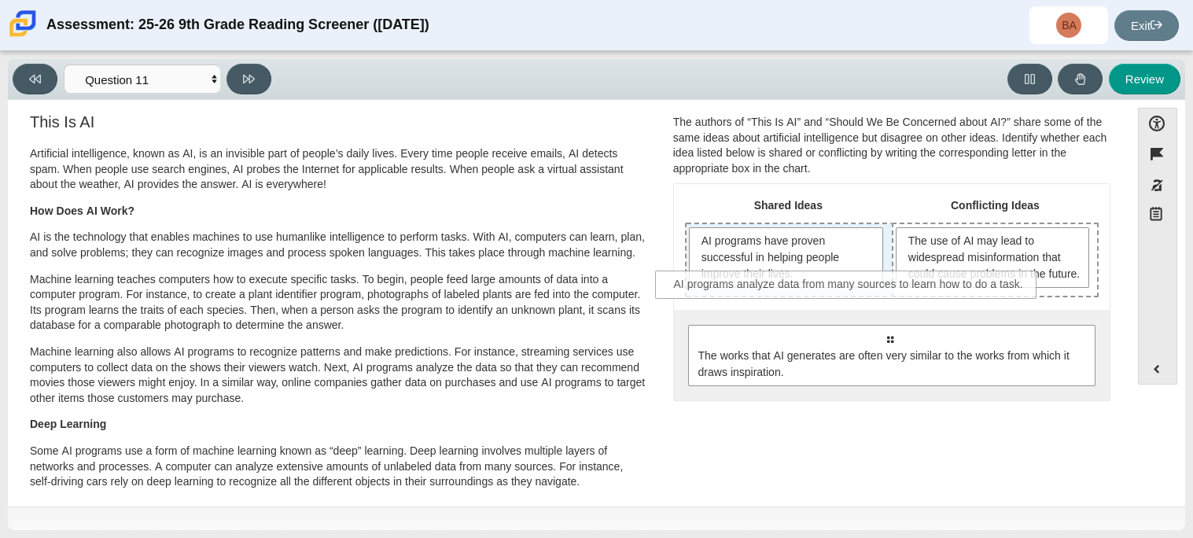
drag, startPoint x: 916, startPoint y: 364, endPoint x: 857, endPoint y: 293, distance: 91.7
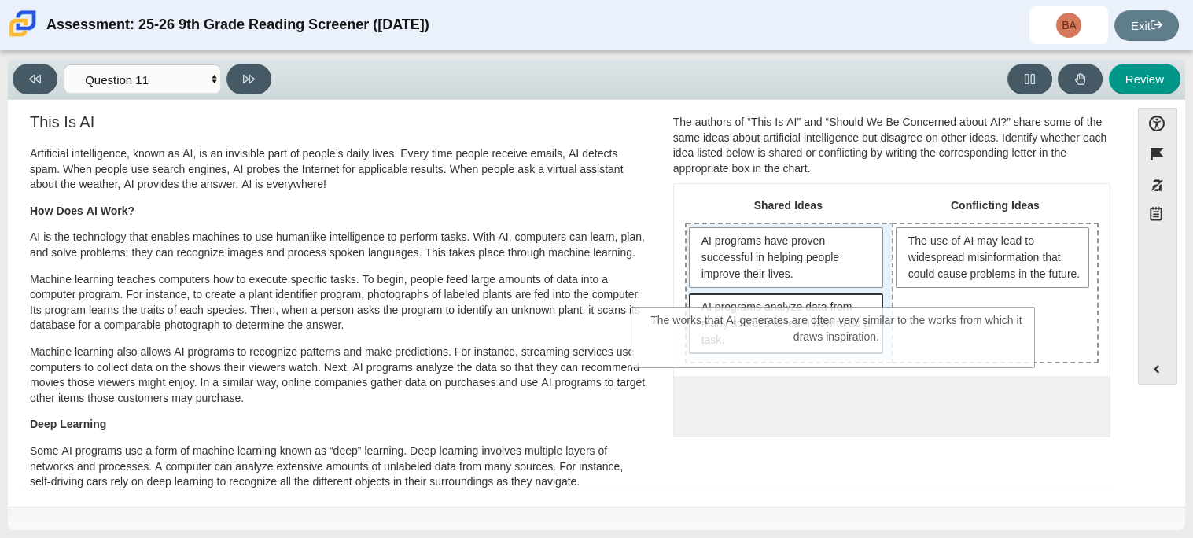
drag, startPoint x: 911, startPoint y: 404, endPoint x: 831, endPoint y: 317, distance: 118.0
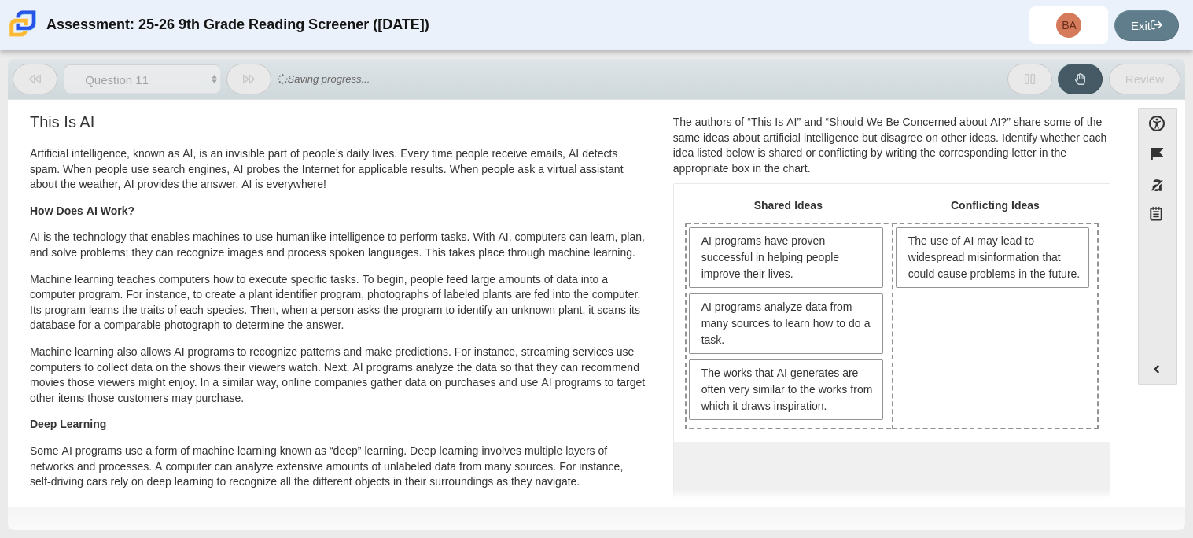
scroll to position [22, 0]
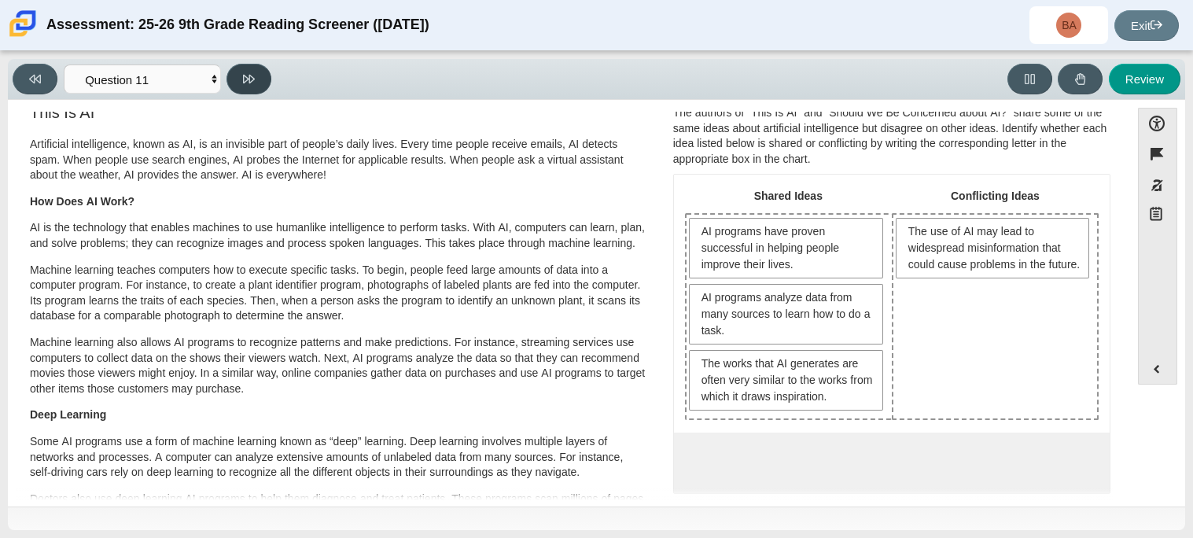
click at [245, 85] on button at bounding box center [249, 79] width 45 height 31
select select "c3effed4-44ce-4a19-bd96-1787f34e9b4c"
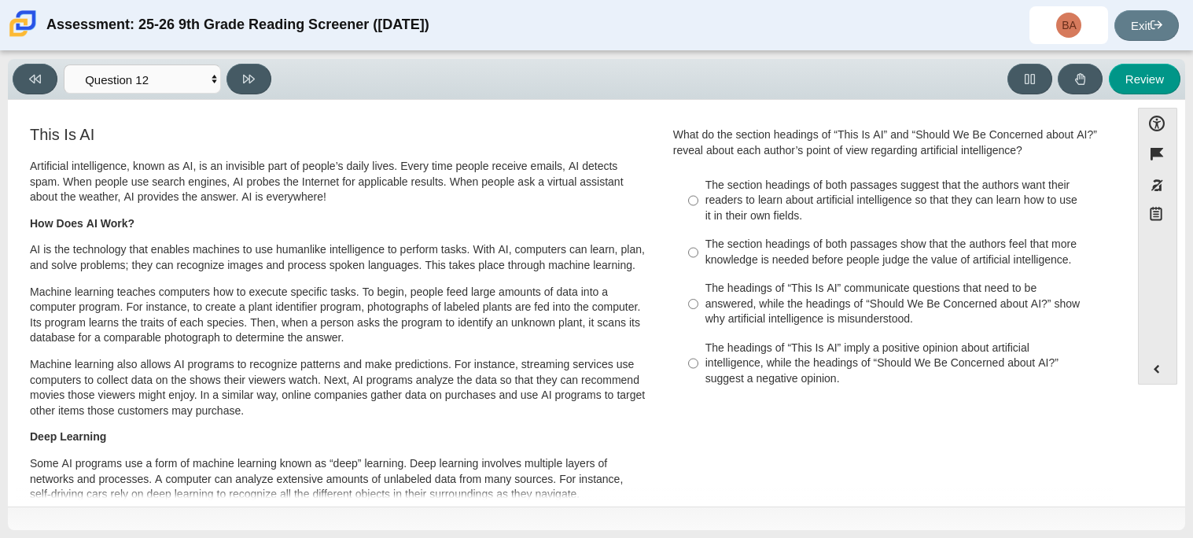
click at [735, 377] on div "The headings of “This Is AI” imply a positive opinion about artificial intellig…" at bounding box center [904, 364] width 397 height 46
click at [699, 377] on input "The headings of “This Is AI” imply a positive opinion about artificial intellig…" at bounding box center [693, 364] width 10 height 60
radio input "true"
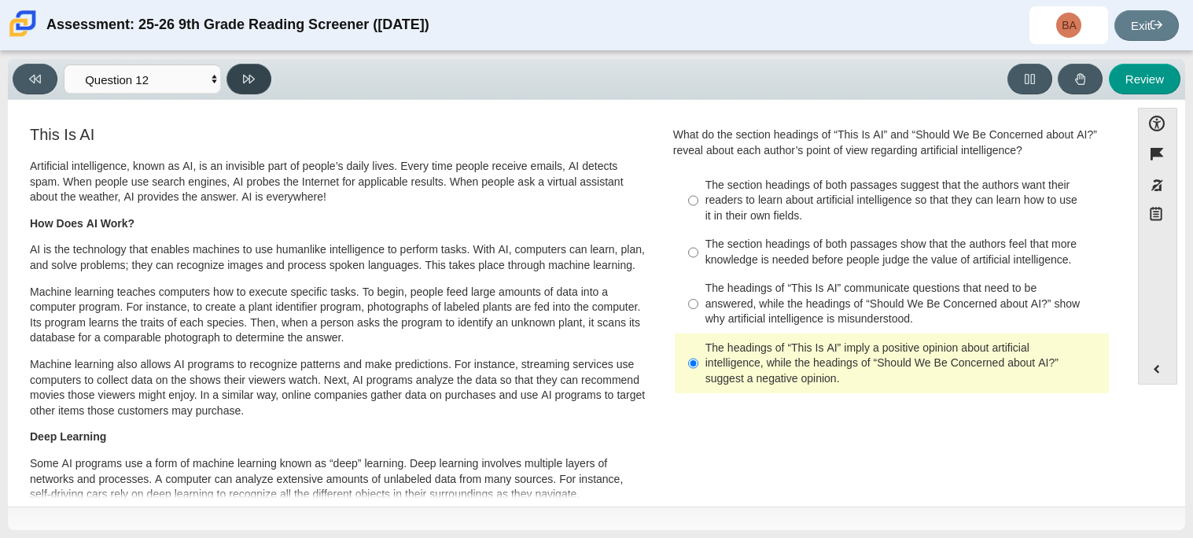
click at [238, 83] on button at bounding box center [249, 79] width 45 height 31
select select "review"
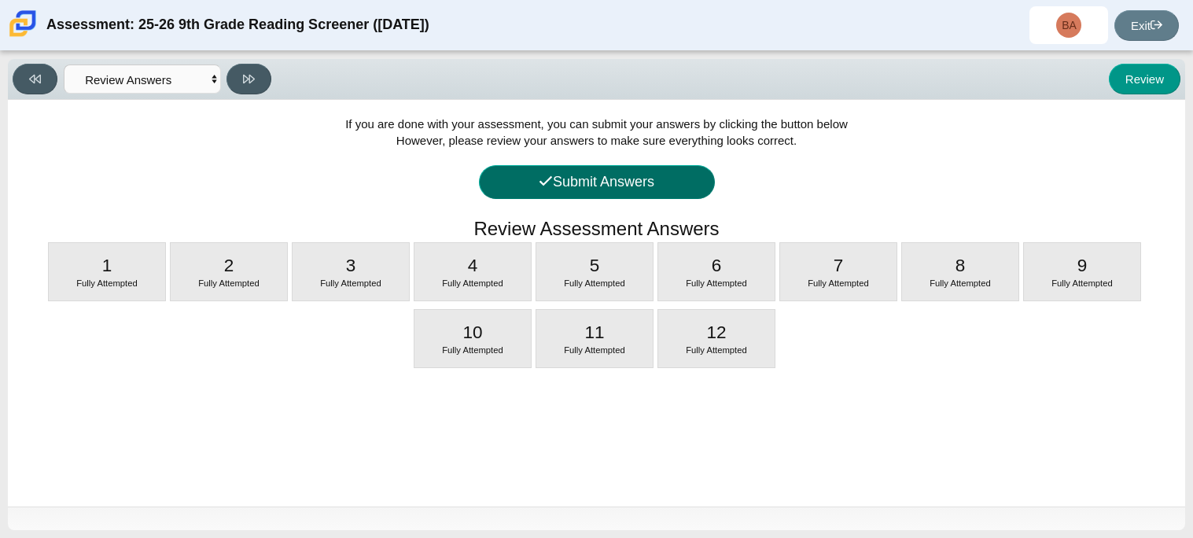
click at [507, 188] on button "Submit Answers" at bounding box center [597, 182] width 236 height 34
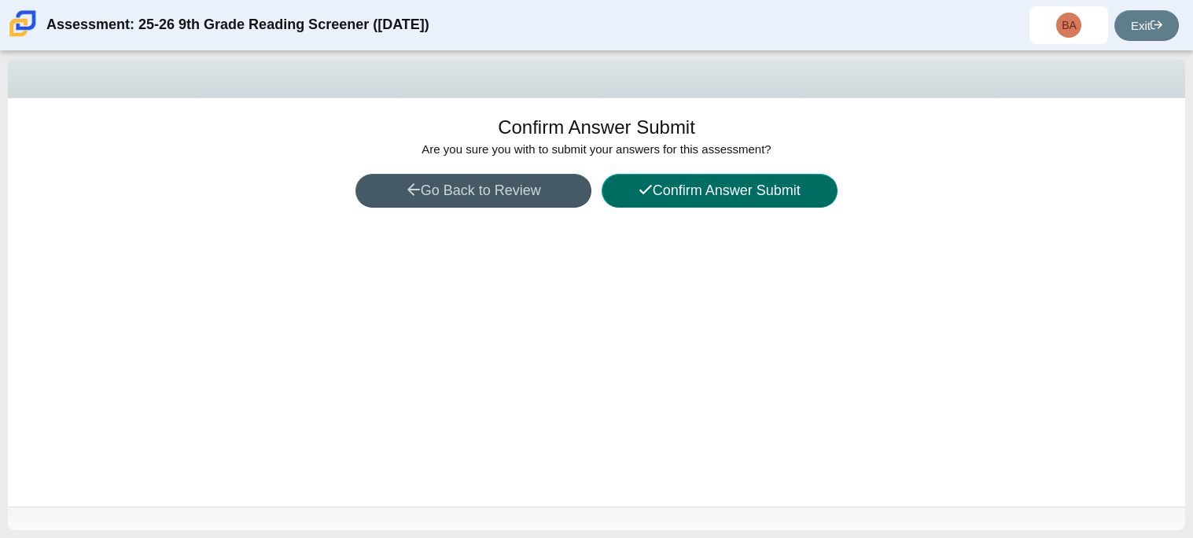
click at [699, 194] on button "Confirm Answer Submit" at bounding box center [720, 191] width 236 height 34
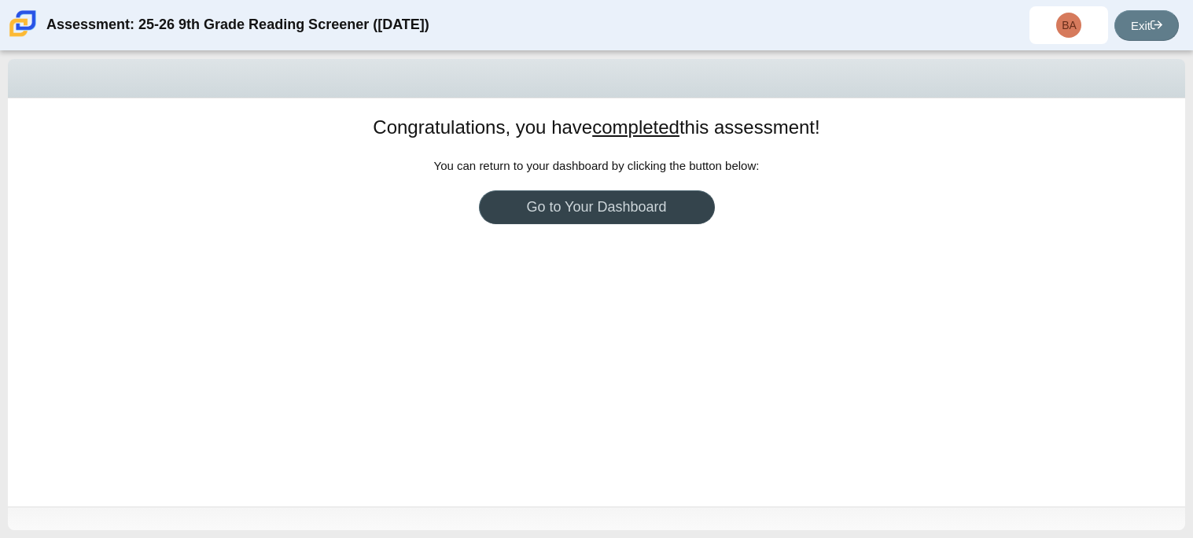
click at [540, 195] on link "Go to Your Dashboard" at bounding box center [597, 207] width 236 height 34
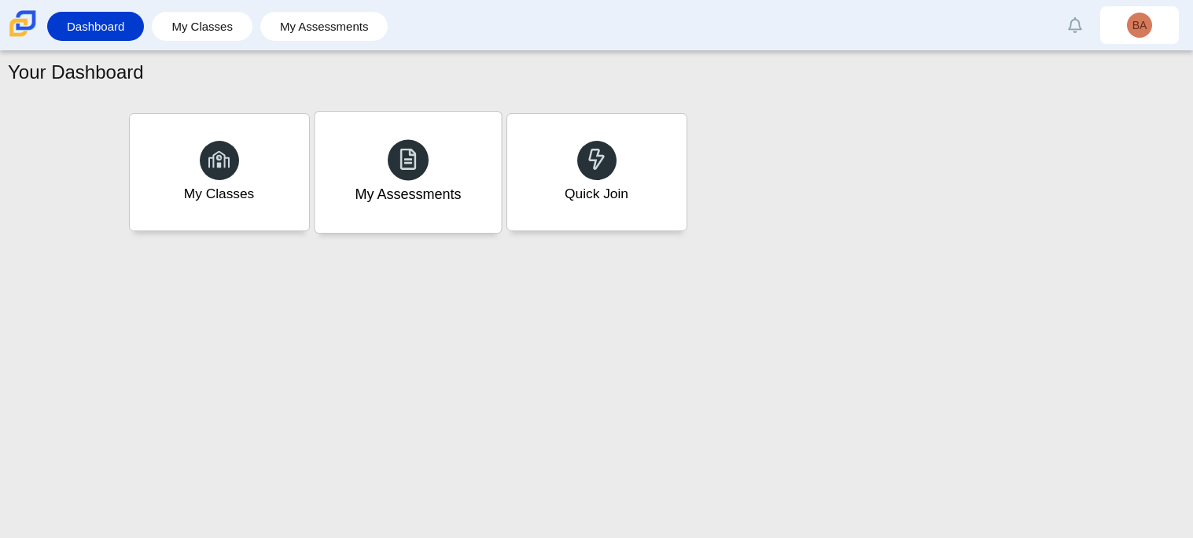
click at [451, 156] on div "My Assessments" at bounding box center [408, 172] width 186 height 121
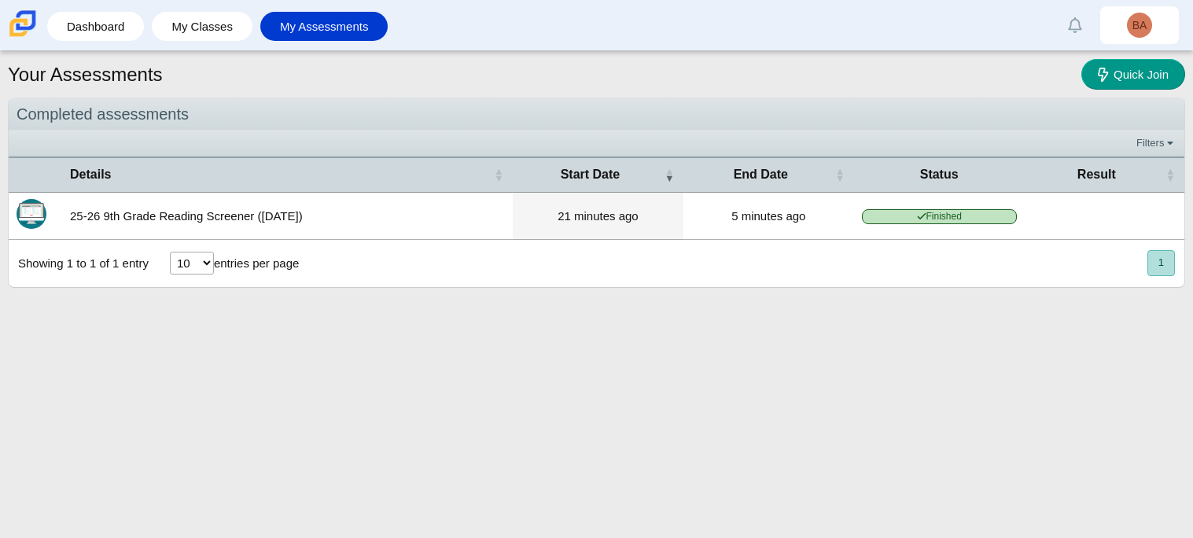
click at [1122, 211] on td at bounding box center [1105, 216] width 160 height 47
click at [392, 217] on td "25-26 9th Grade Reading Screener (August 2025)" at bounding box center [287, 216] width 451 height 47
